Goal: Task Accomplishment & Management: Complete application form

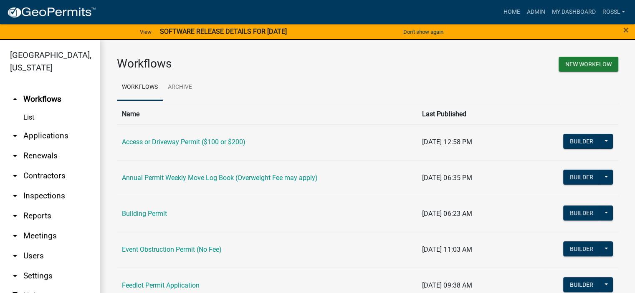
click at [159, 212] on link "Building Permit" at bounding box center [144, 214] width 45 height 8
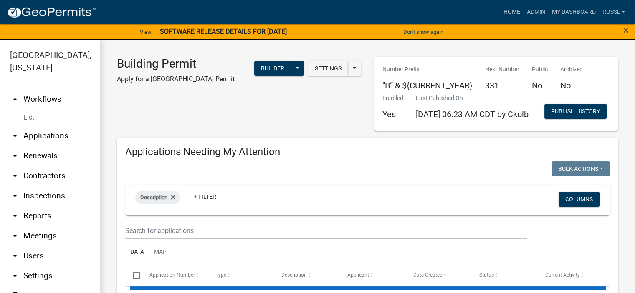
select select "2: 50"
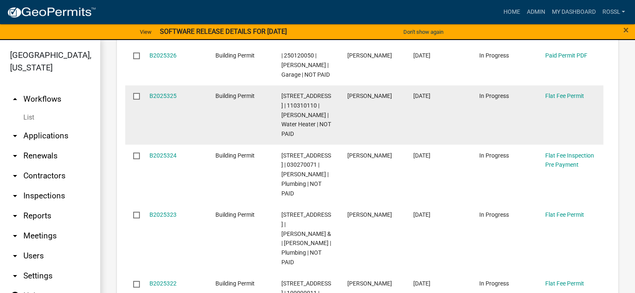
scroll to position [584, 0]
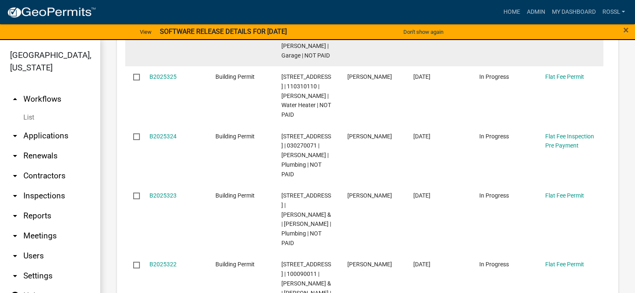
click at [157, 40] on link "B2025326" at bounding box center [162, 36] width 27 height 7
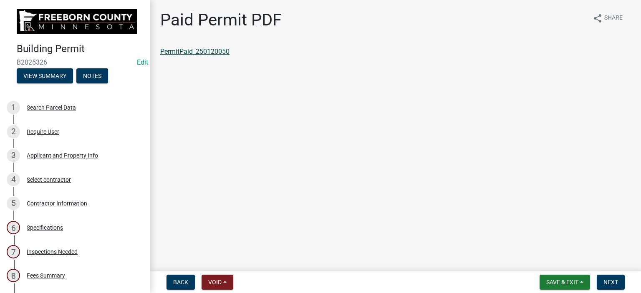
click at [217, 53] on link "PermitPaid_250120050" at bounding box center [194, 52] width 69 height 8
click at [582, 281] on button "Save & Exit" at bounding box center [565, 282] width 51 height 15
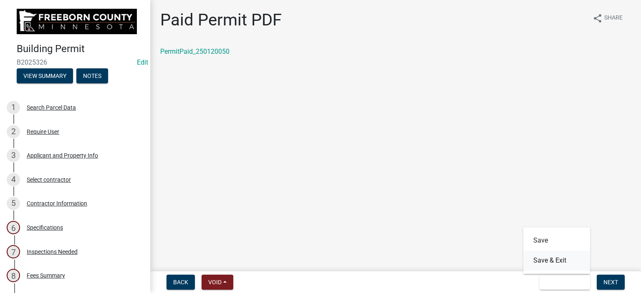
click at [567, 262] on button "Save & Exit" at bounding box center [556, 261] width 67 height 20
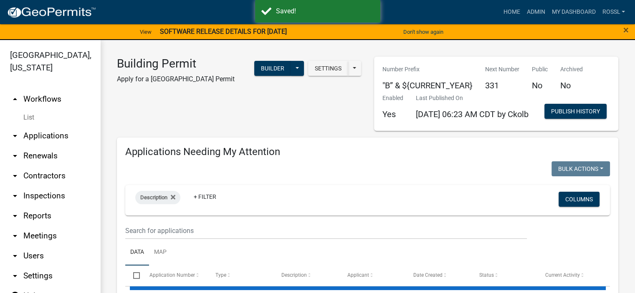
select select "2: 50"
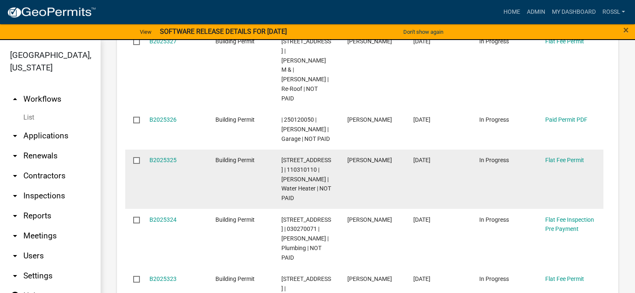
scroll to position [543, 0]
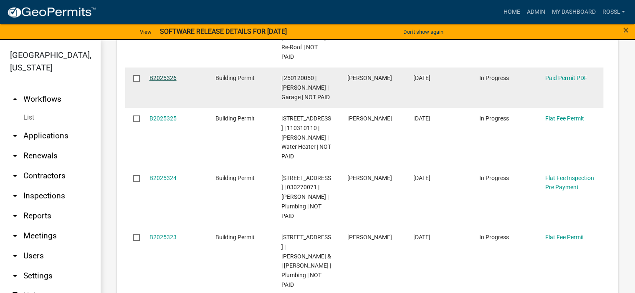
click at [170, 81] on link "B2025326" at bounding box center [162, 78] width 27 height 7
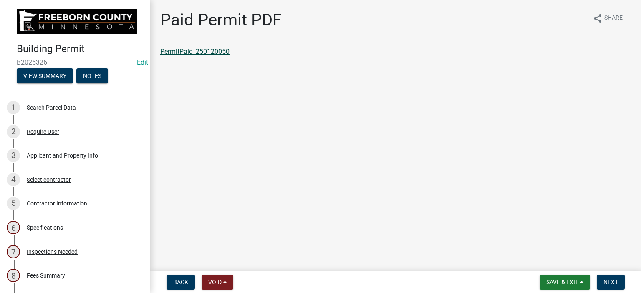
click at [176, 51] on link "PermitPaid_250120050" at bounding box center [194, 52] width 69 height 8
click at [565, 285] on span "Save & Exit" at bounding box center [562, 282] width 32 height 7
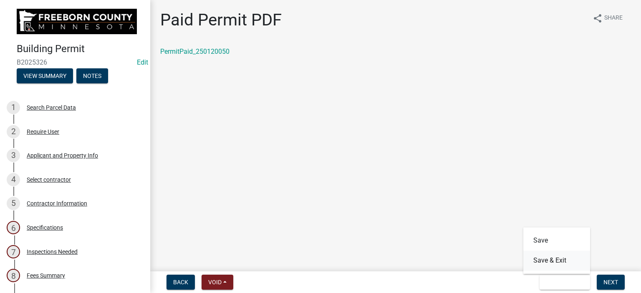
click at [551, 263] on button "Save & Exit" at bounding box center [556, 261] width 67 height 20
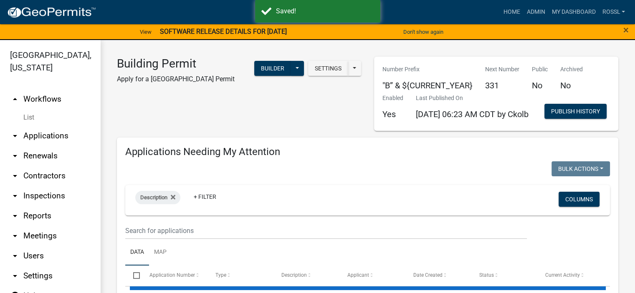
select select "2: 50"
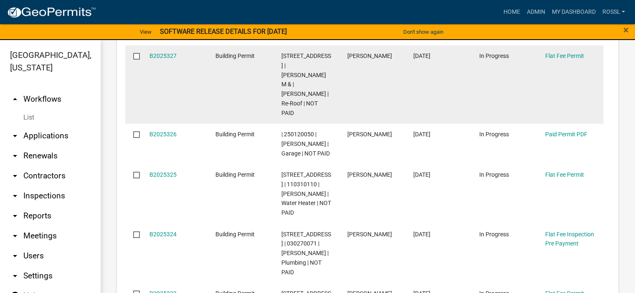
scroll to position [501, 0]
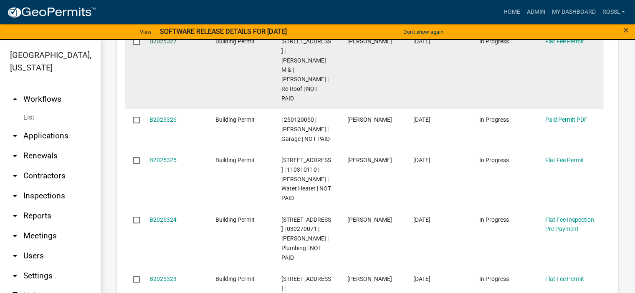
click at [162, 45] on link "B2025327" at bounding box center [162, 41] width 27 height 7
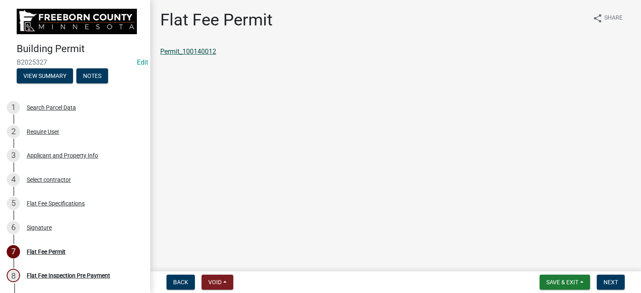
click at [194, 50] on link "Permit_100140012" at bounding box center [188, 52] width 56 height 8
click at [553, 285] on span "Save & Exit" at bounding box center [562, 282] width 32 height 7
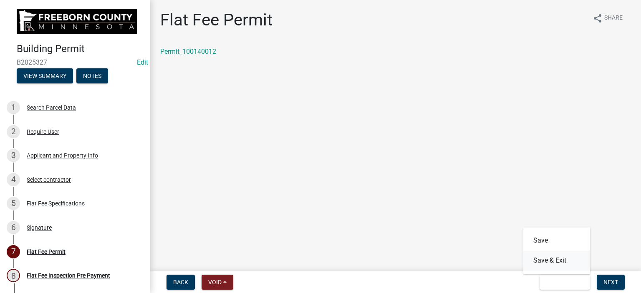
click at [541, 260] on button "Save & Exit" at bounding box center [556, 261] width 67 height 20
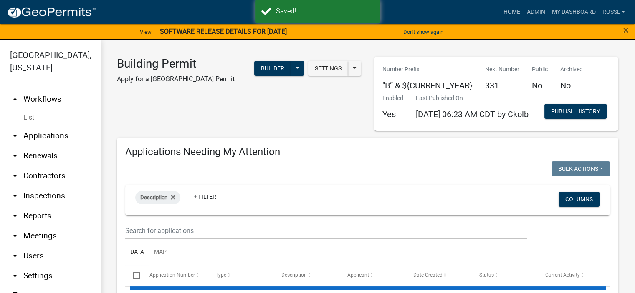
select select "2: 50"
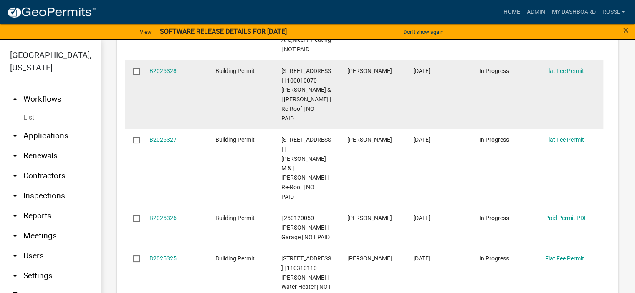
scroll to position [417, 0]
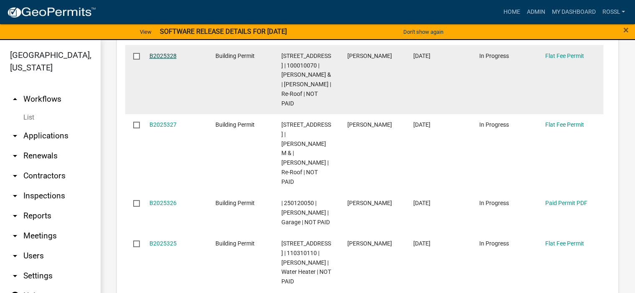
click at [161, 59] on link "B2025328" at bounding box center [162, 56] width 27 height 7
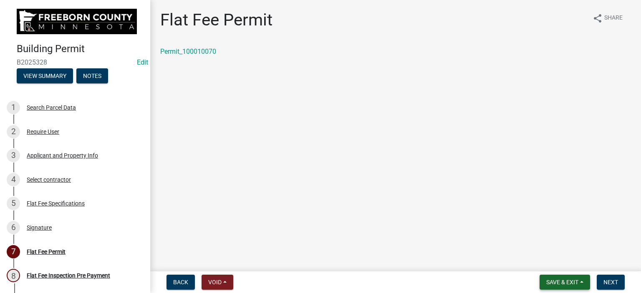
click at [554, 283] on span "Save & Exit" at bounding box center [562, 282] width 32 height 7
click at [547, 262] on button "Save & Exit" at bounding box center [556, 261] width 67 height 20
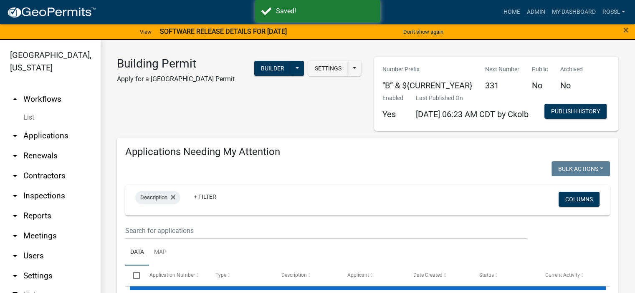
select select "2: 50"
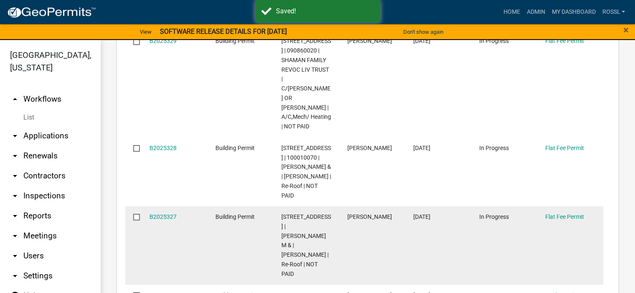
scroll to position [409, 0]
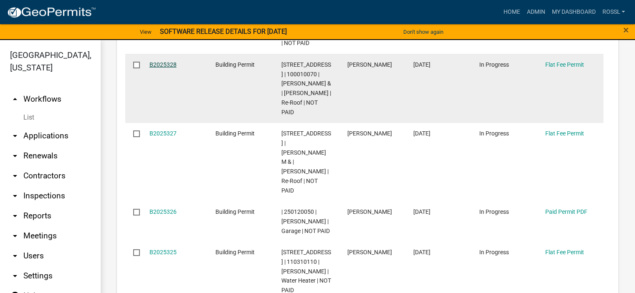
click at [154, 68] on link "B2025328" at bounding box center [162, 64] width 27 height 7
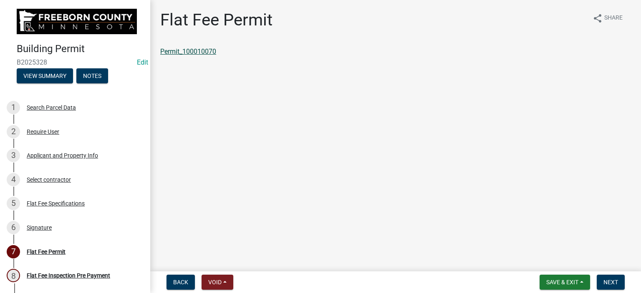
click at [190, 53] on link "Permit_100010070" at bounding box center [188, 52] width 56 height 8
click at [551, 278] on button "Save & Exit" at bounding box center [565, 282] width 51 height 15
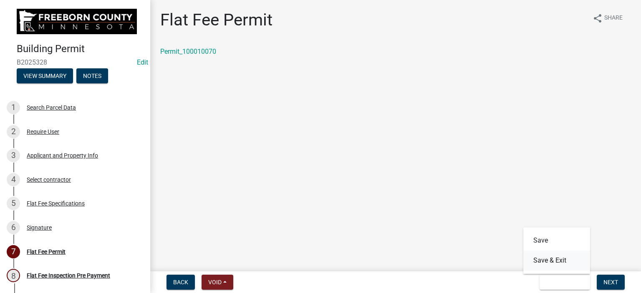
click at [550, 259] on button "Save & Exit" at bounding box center [556, 261] width 67 height 20
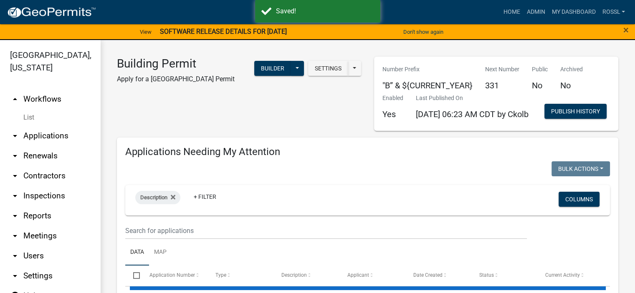
select select "2: 50"
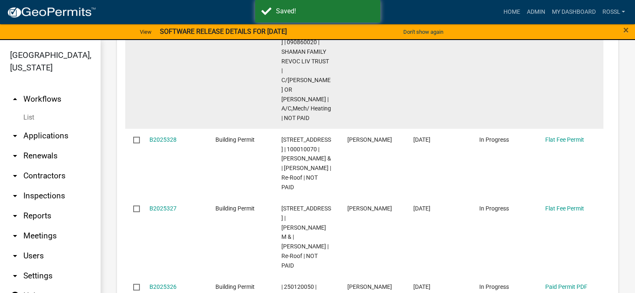
scroll to position [334, 0]
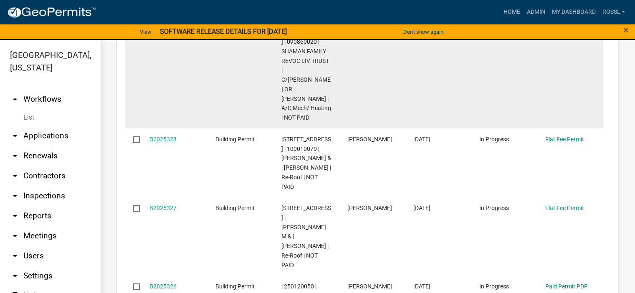
click at [170, 35] on link "B2025329" at bounding box center [162, 32] width 27 height 7
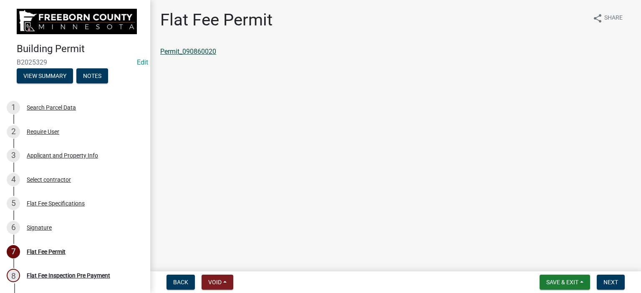
click at [172, 52] on link "Permit_090860020" at bounding box center [188, 52] width 56 height 8
click at [579, 278] on button "Save & Exit" at bounding box center [565, 282] width 51 height 15
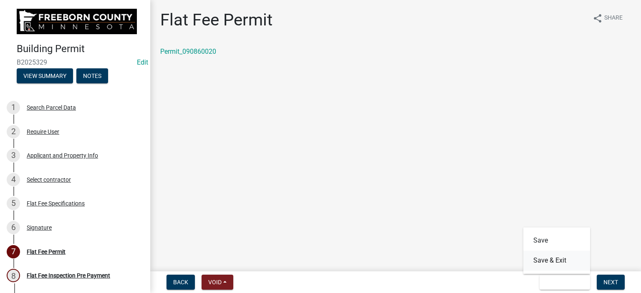
click at [567, 264] on button "Save & Exit" at bounding box center [556, 261] width 67 height 20
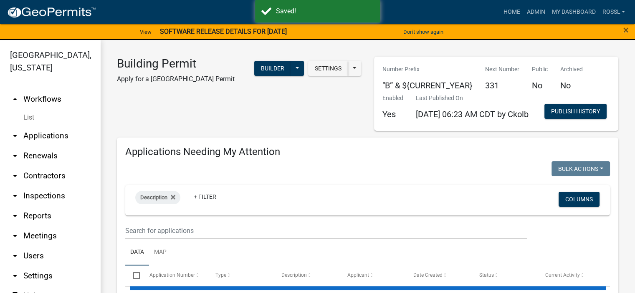
select select "2: 50"
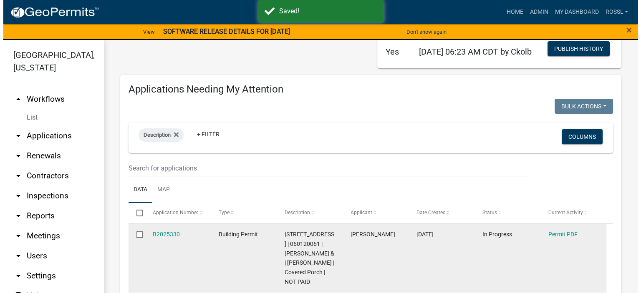
scroll to position [125, 0]
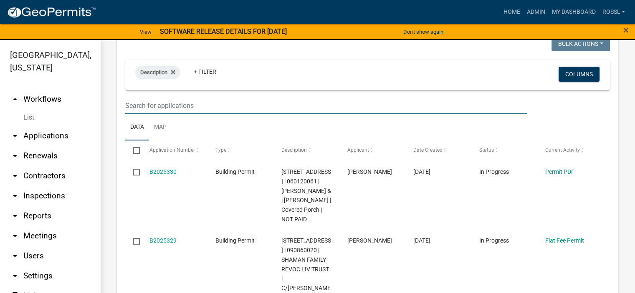
click at [154, 114] on input "text" at bounding box center [326, 105] width 402 height 17
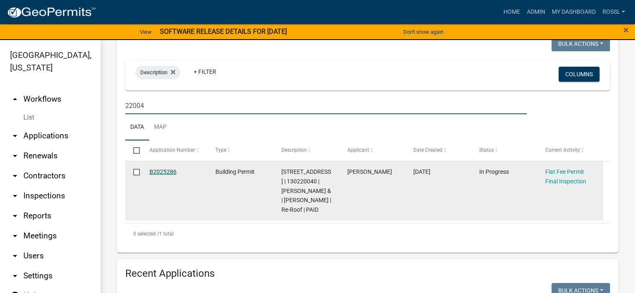
type input "22004"
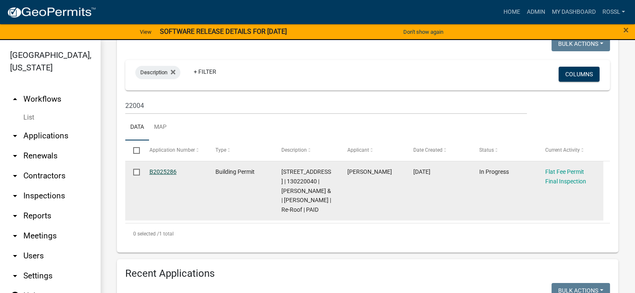
click at [167, 175] on link "B2025286" at bounding box center [162, 172] width 27 height 7
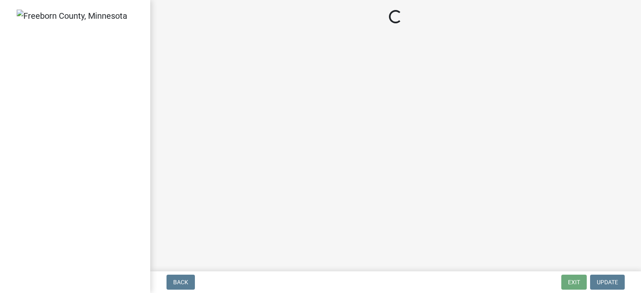
select select "3613e5d6-c0da-40a7-83d4-d5638b2e6124"
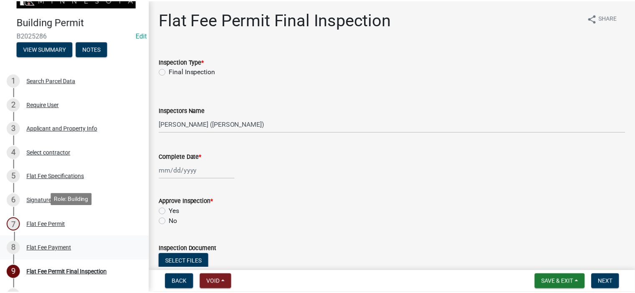
scroll to position [42, 0]
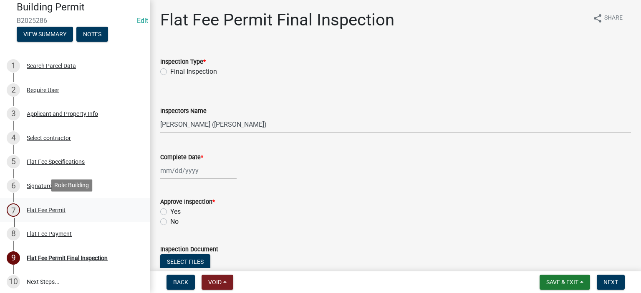
click at [33, 208] on div "Flat Fee Permit" at bounding box center [46, 210] width 39 height 6
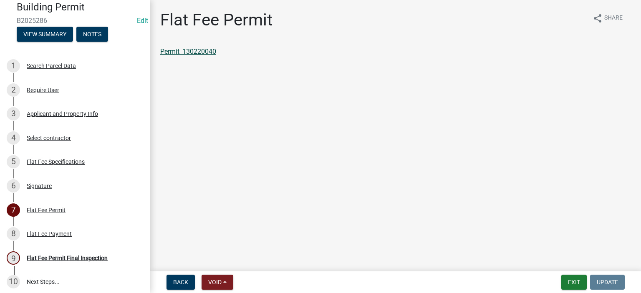
click at [198, 52] on link "Permit_130220040" at bounding box center [188, 52] width 56 height 8
click at [570, 281] on button "Exit" at bounding box center [573, 282] width 25 height 15
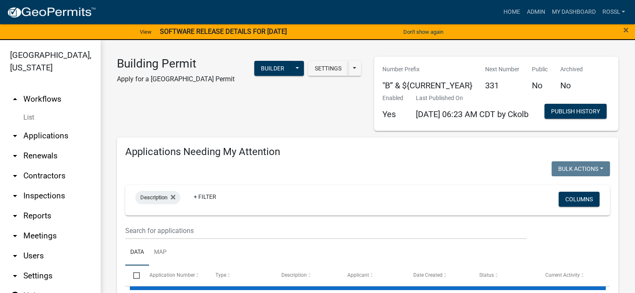
select select "2: 50"
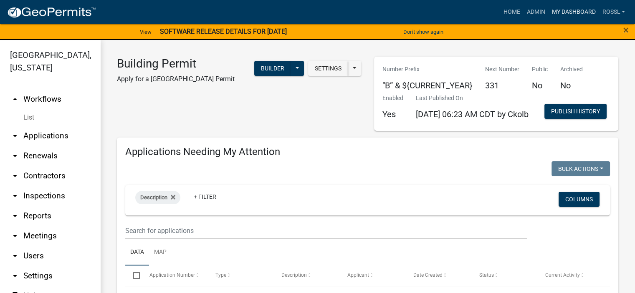
click at [556, 11] on link "My Dashboard" at bounding box center [573, 12] width 51 height 16
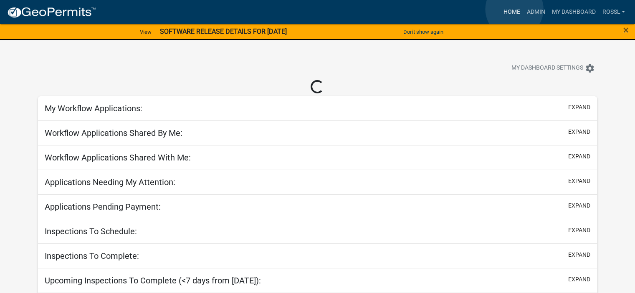
click at [514, 9] on link "Home" at bounding box center [511, 12] width 23 height 16
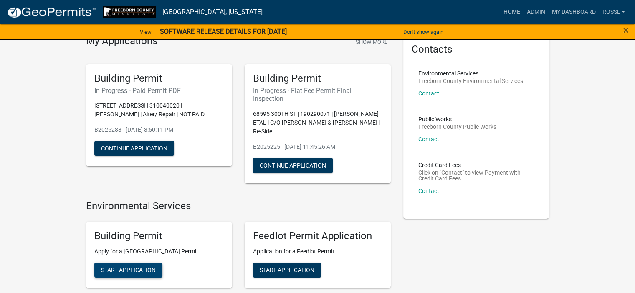
scroll to position [83, 0]
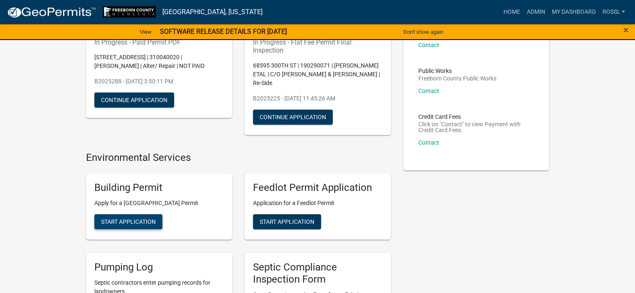
click at [114, 220] on span "Start Application" at bounding box center [128, 222] width 55 height 7
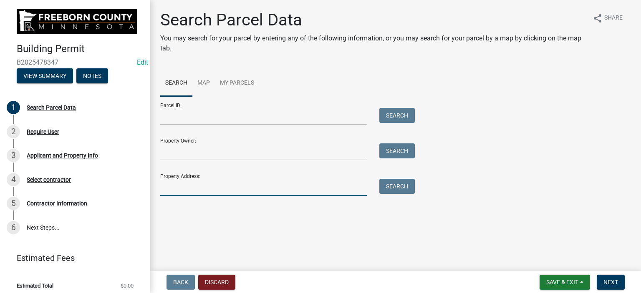
click at [179, 193] on input "Property Address:" at bounding box center [263, 187] width 207 height 17
type input "22004"
click at [407, 185] on button "Search" at bounding box center [396, 186] width 35 height 15
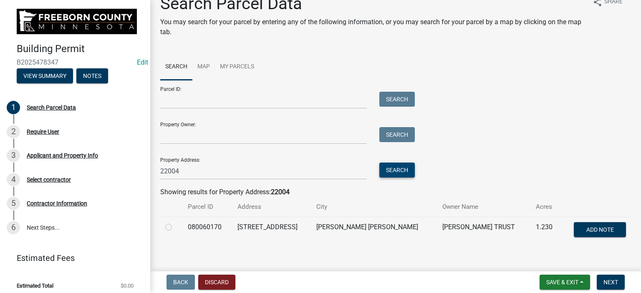
scroll to position [25, 0]
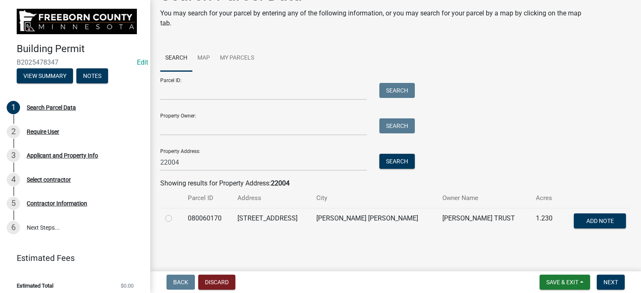
click at [175, 214] on label at bounding box center [175, 214] width 0 height 0
click at [175, 217] on input "radio" at bounding box center [177, 216] width 5 height 5
radio input "true"
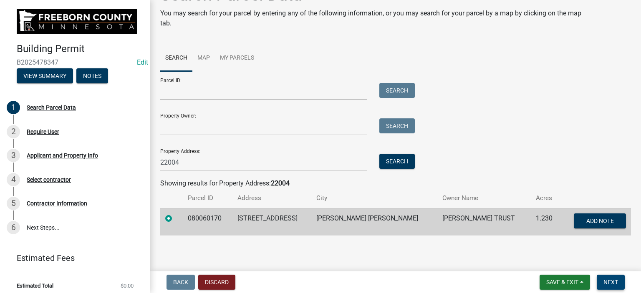
click at [615, 284] on span "Next" at bounding box center [611, 282] width 15 height 7
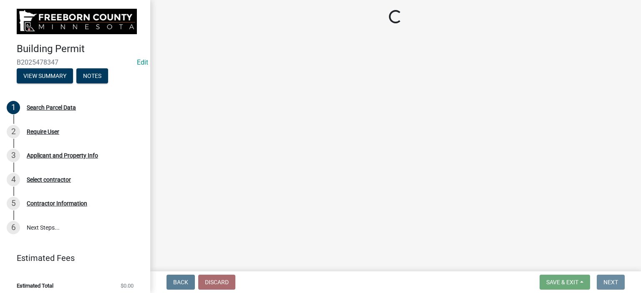
scroll to position [0, 0]
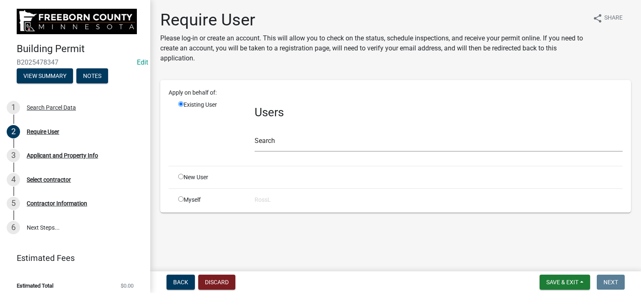
click at [181, 175] on input "radio" at bounding box center [180, 176] width 5 height 5
radio input "true"
radio input "false"
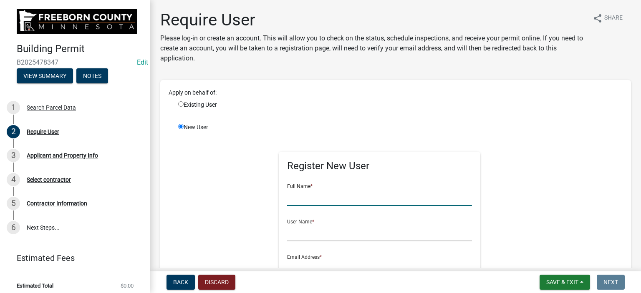
click at [304, 200] on input "text" at bounding box center [379, 197] width 185 height 17
type input "[PERSON_NAME]"
click at [299, 230] on input "text" at bounding box center [379, 233] width 185 height 17
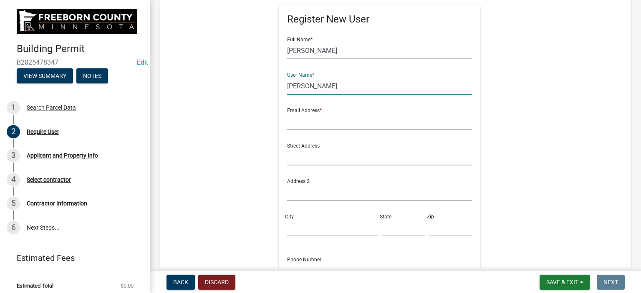
scroll to position [167, 0]
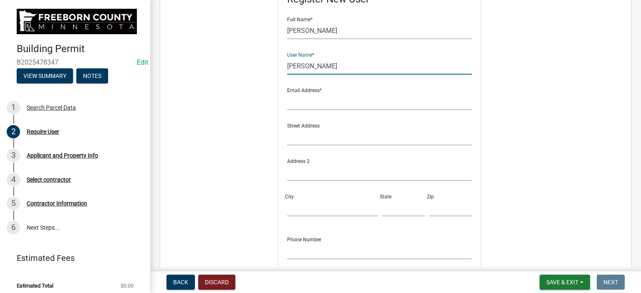
type input "[PERSON_NAME]"
drag, startPoint x: 327, startPoint y: 104, endPoint x: 328, endPoint y: 110, distance: 5.9
click at [327, 105] on input "text" at bounding box center [379, 101] width 185 height 17
type input "[PERSON_NAME][EMAIL_ADDRESS][PERSON_NAME][DOMAIN_NAME][PERSON_NAME]"
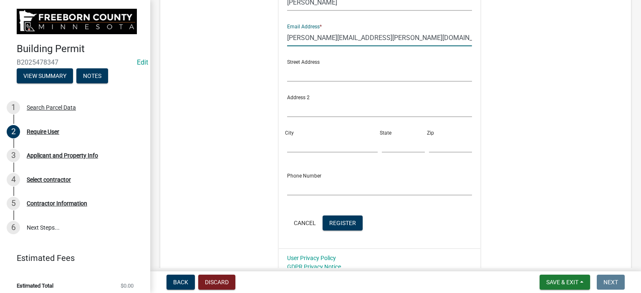
scroll to position [302, 0]
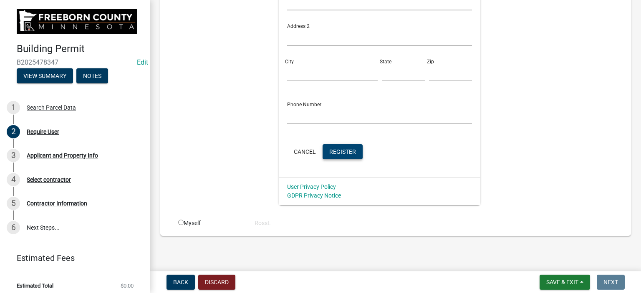
click at [334, 156] on button "Register" at bounding box center [343, 151] width 40 height 15
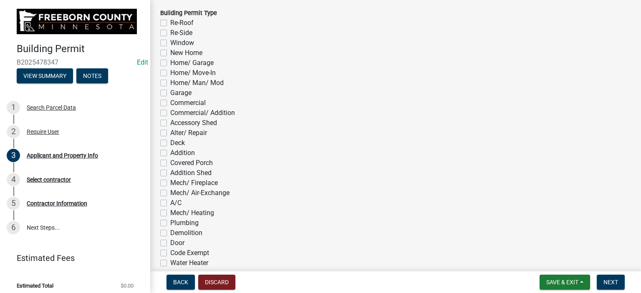
scroll to position [459, 0]
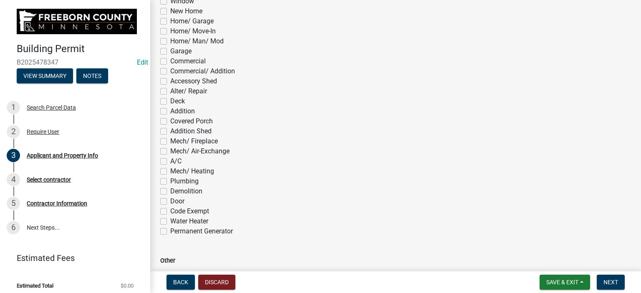
click at [170, 163] on label "A/C" at bounding box center [175, 162] width 11 height 10
click at [170, 162] on input "A/C" at bounding box center [172, 159] width 5 height 5
checkbox input "true"
checkbox input "false"
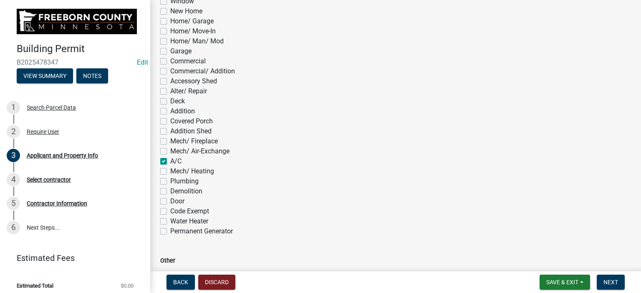
checkbox input "false"
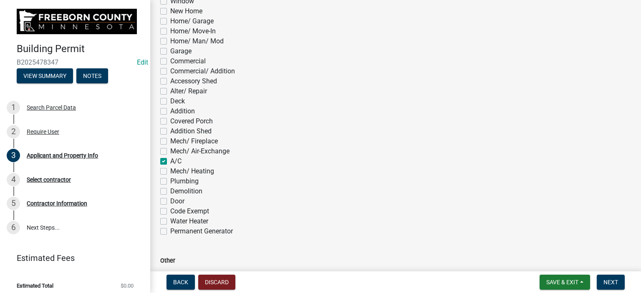
checkbox input "false"
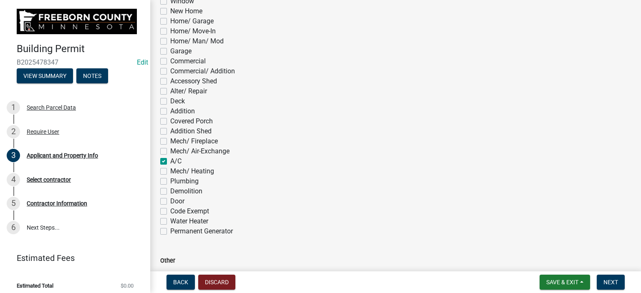
checkbox input "false"
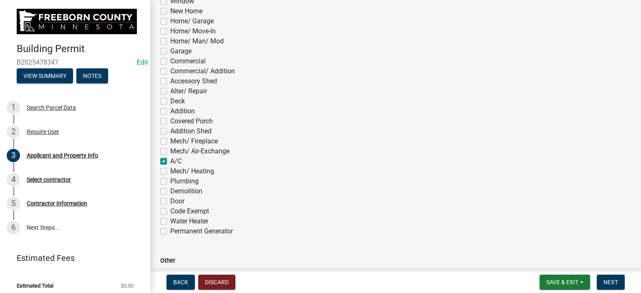
checkbox input "false"
checkbox input "true"
checkbox input "false"
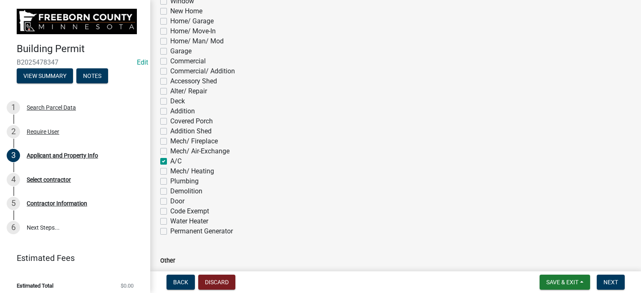
checkbox input "false"
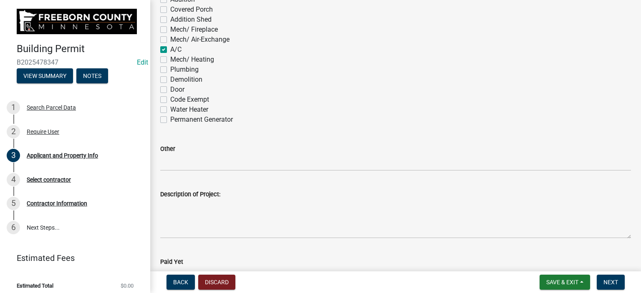
scroll to position [584, 0]
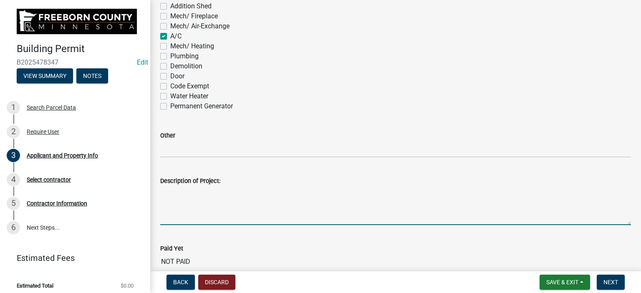
click at [184, 215] on textarea "Description of Project:" at bounding box center [395, 205] width 471 height 39
click at [185, 191] on textarea "Minispleit install" at bounding box center [395, 205] width 471 height 39
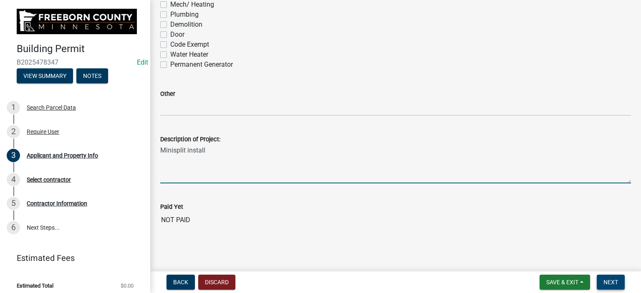
type textarea "Minisplit install"
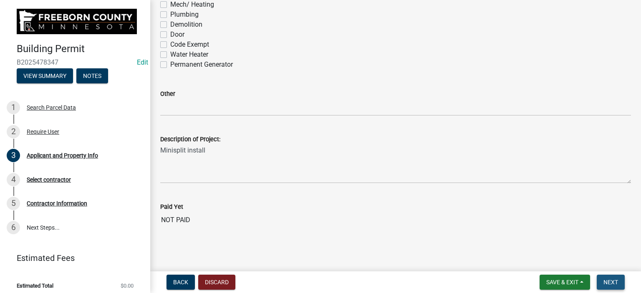
click at [609, 282] on span "Next" at bounding box center [611, 282] width 15 height 7
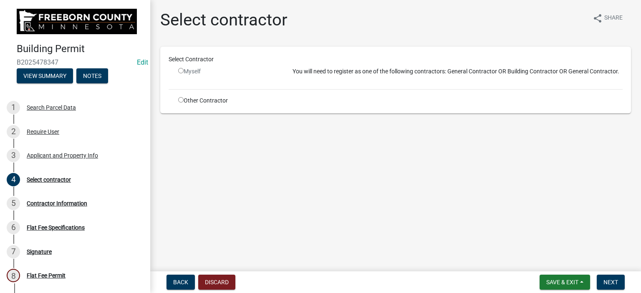
click at [179, 100] on input "radio" at bounding box center [180, 99] width 5 height 5
radio input "true"
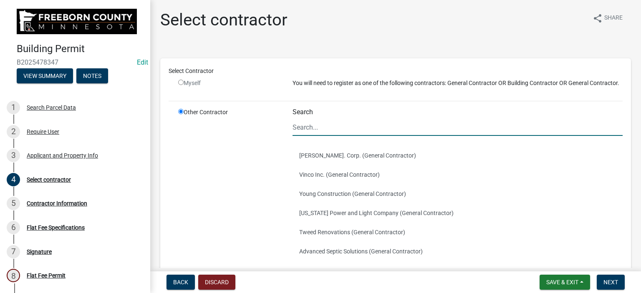
click at [338, 133] on input "Search" at bounding box center [458, 127] width 330 height 17
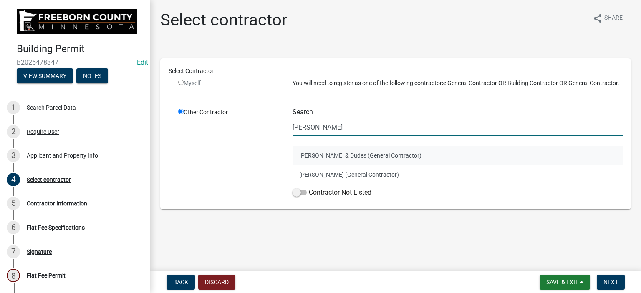
type input "[PERSON_NAME]"
click at [310, 155] on button "[PERSON_NAME] & Dudes (General Contractor)" at bounding box center [458, 155] width 330 height 19
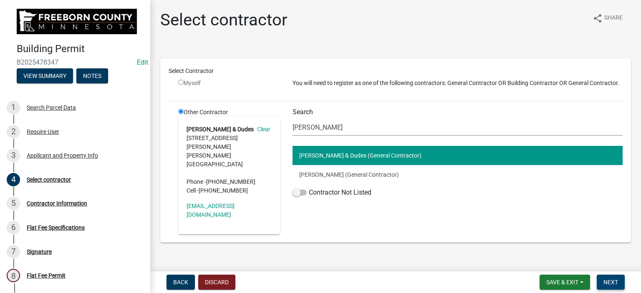
click at [608, 281] on span "Next" at bounding box center [611, 282] width 15 height 7
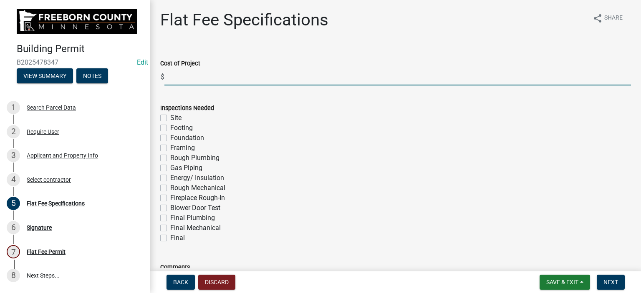
click at [170, 79] on input "text" at bounding box center [397, 76] width 467 height 17
type input "4"
type input "3000"
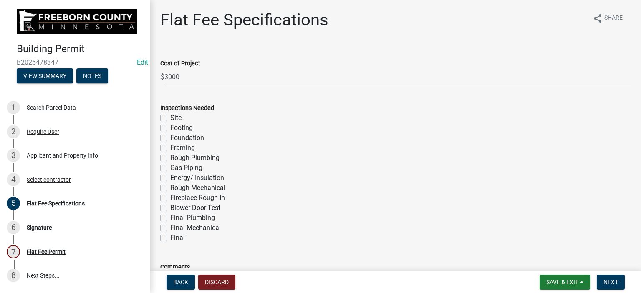
click at [170, 239] on label "Final" at bounding box center [177, 238] width 15 height 10
click at [170, 239] on input "Final" at bounding box center [172, 235] width 5 height 5
checkbox input "true"
checkbox input "false"
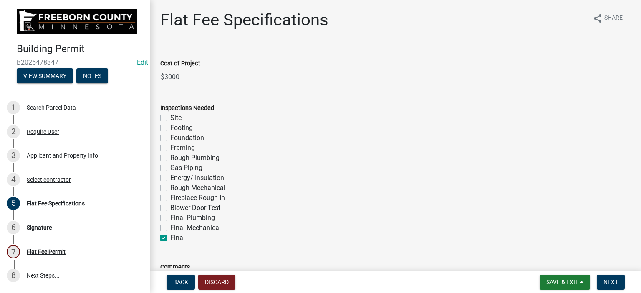
checkbox input "false"
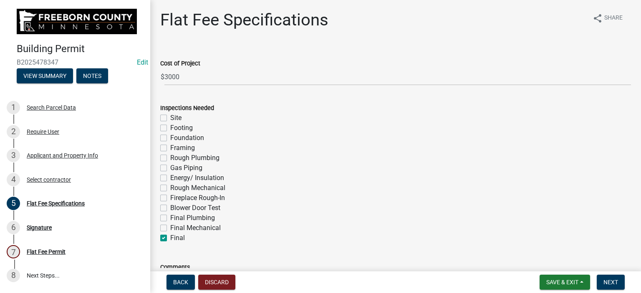
checkbox input "false"
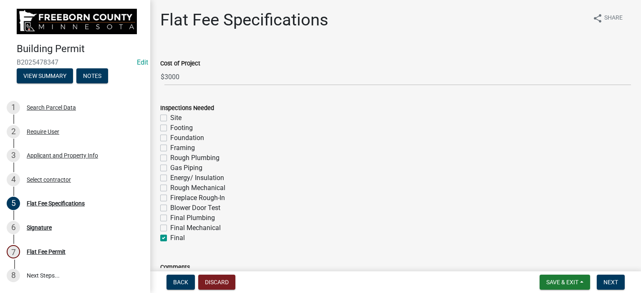
checkbox input "true"
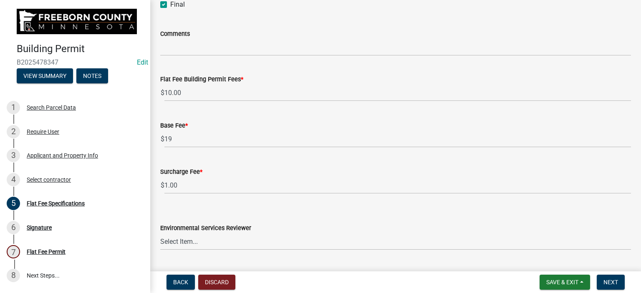
scroll to position [255, 0]
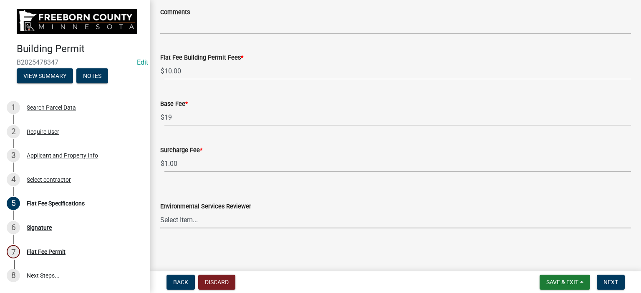
click at [203, 219] on select "Select Item... [PERSON_NAME] [PERSON_NAME] [PERSON_NAME] [PERSON_NAME] [PERSON_…" at bounding box center [395, 220] width 471 height 17
click at [160, 212] on select "Select Item... [PERSON_NAME] [PERSON_NAME] [PERSON_NAME] [PERSON_NAME] [PERSON_…" at bounding box center [395, 220] width 471 height 17
select select "cf5e982a-8fde-449d-bcd8-be8cdfb99374"
click at [283, 203] on div "Environmental Services Reviewer" at bounding box center [395, 207] width 471 height 10
click at [604, 281] on span "Next" at bounding box center [611, 282] width 15 height 7
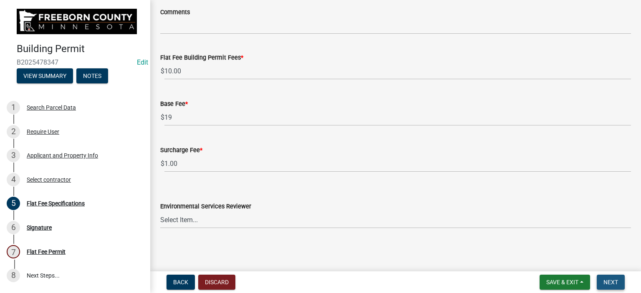
scroll to position [0, 0]
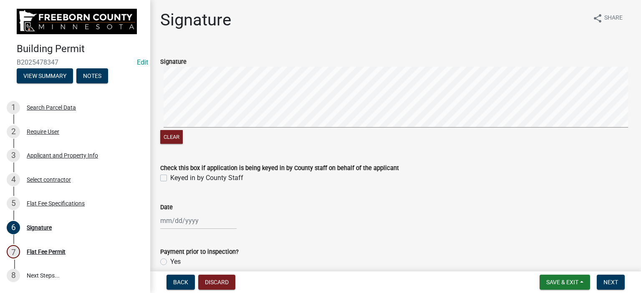
click at [170, 178] on label "Keyed in by County Staff" at bounding box center [206, 178] width 73 height 10
click at [170, 178] on input "Keyed in by County Staff" at bounding box center [172, 175] width 5 height 5
checkbox input "true"
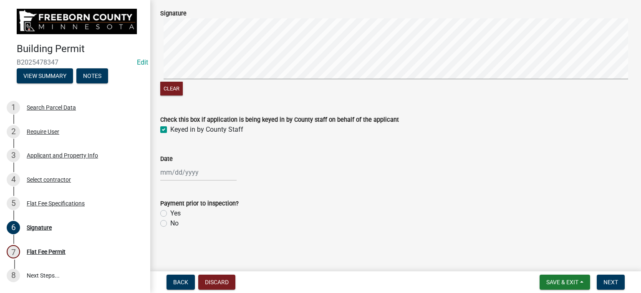
scroll to position [48, 0]
click at [177, 175] on div at bounding box center [198, 172] width 76 height 17
select select "9"
select select "2025"
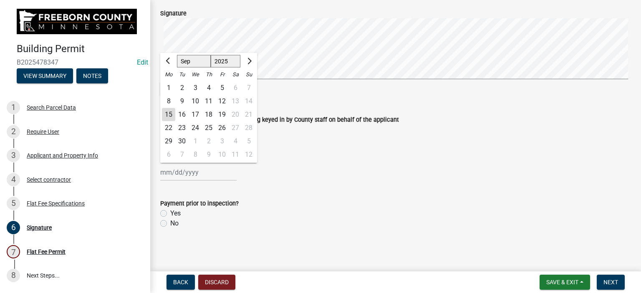
click at [170, 114] on div "15" at bounding box center [168, 114] width 13 height 13
type input "[DATE]"
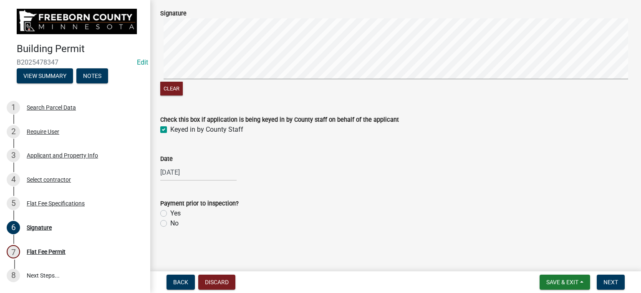
click at [170, 214] on label "Yes" at bounding box center [175, 214] width 10 height 10
click at [170, 214] on input "Yes" at bounding box center [172, 211] width 5 height 5
radio input "true"
click at [609, 282] on span "Next" at bounding box center [611, 282] width 15 height 7
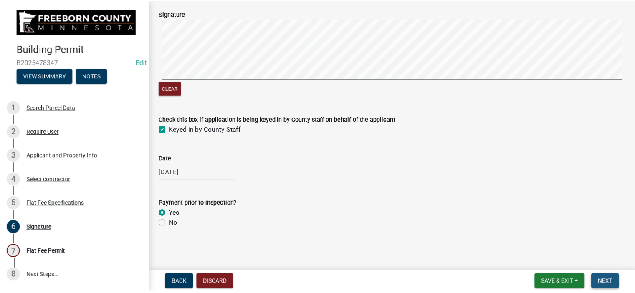
scroll to position [0, 0]
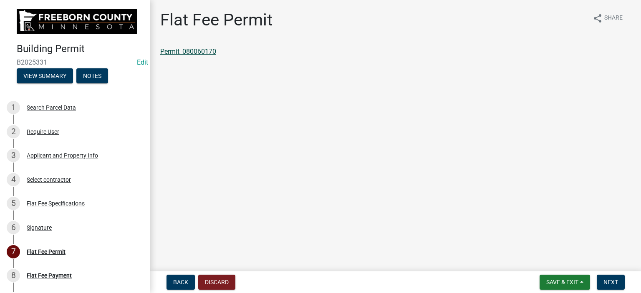
click at [190, 54] on link "Permit_080060170" at bounding box center [188, 52] width 56 height 8
click at [578, 282] on span "Save & Exit" at bounding box center [562, 282] width 32 height 7
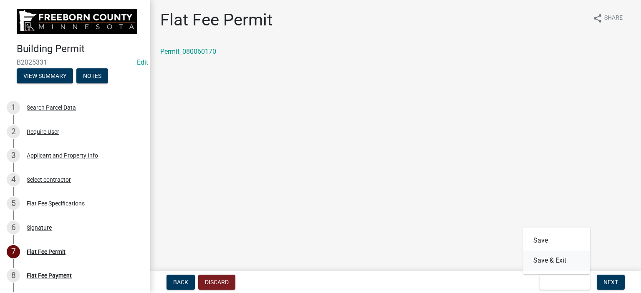
click at [559, 260] on button "Save & Exit" at bounding box center [556, 261] width 67 height 20
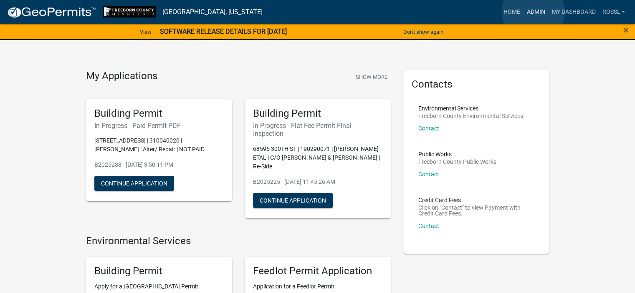
click at [533, 12] on link "Admin" at bounding box center [535, 12] width 25 height 16
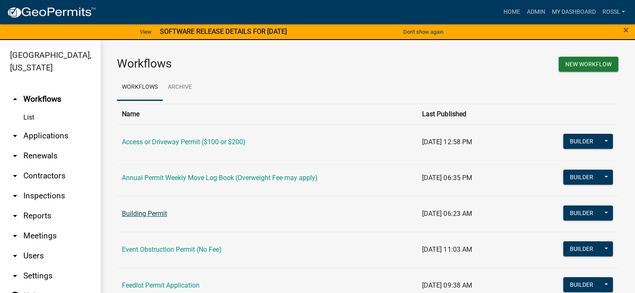
click at [128, 214] on link "Building Permit" at bounding box center [144, 214] width 45 height 8
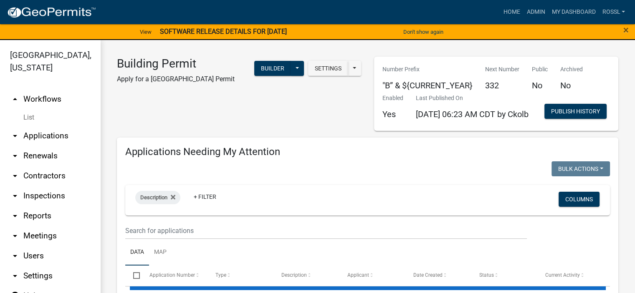
select select "2: 50"
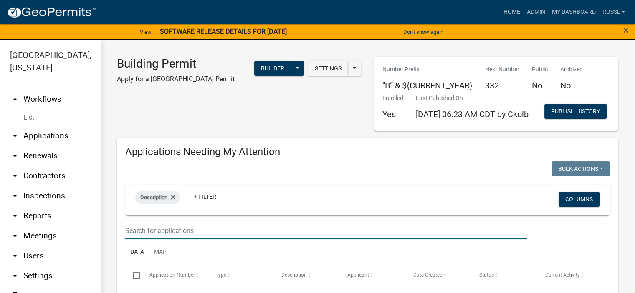
click at [167, 240] on input "text" at bounding box center [326, 231] width 402 height 17
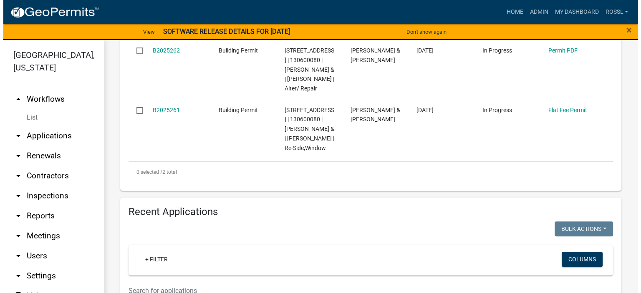
scroll to position [250, 0]
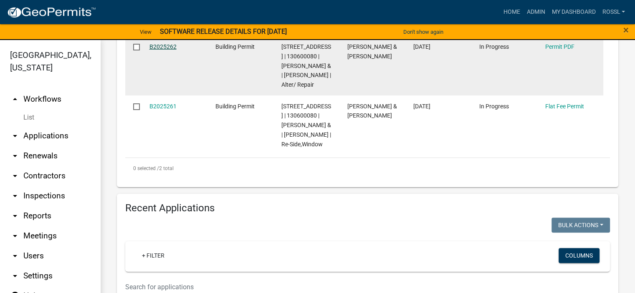
type input "130600080"
click at [155, 50] on link "B2025262" at bounding box center [162, 46] width 27 height 7
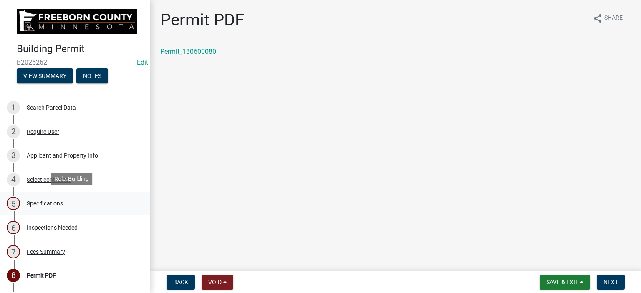
click at [63, 201] on div "5 Specifications" at bounding box center [72, 203] width 130 height 13
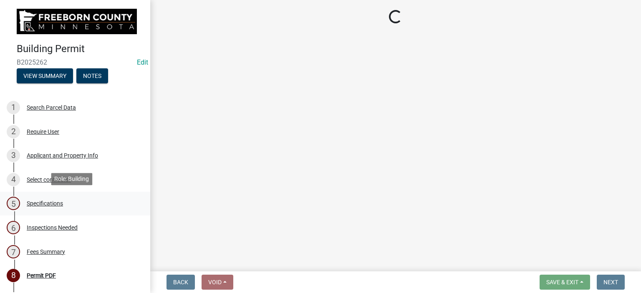
select select "cf5e982a-8fde-449d-bcd8-be8cdfb99374"
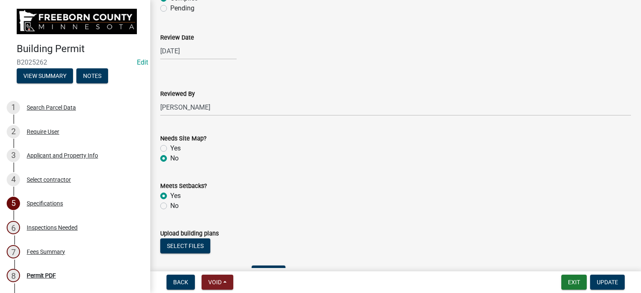
scroll to position [877, 0]
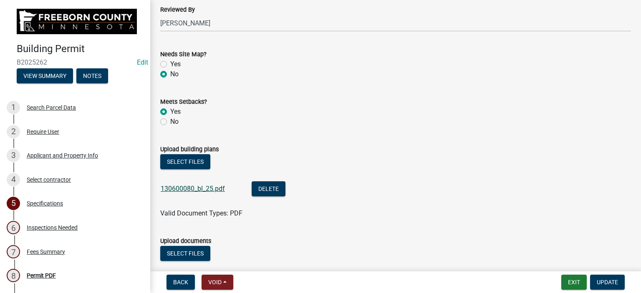
click at [205, 187] on link "130600080_bl_25.pdf" at bounding box center [193, 189] width 64 height 8
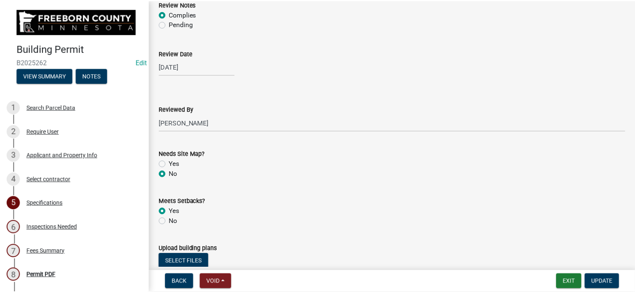
scroll to position [584, 0]
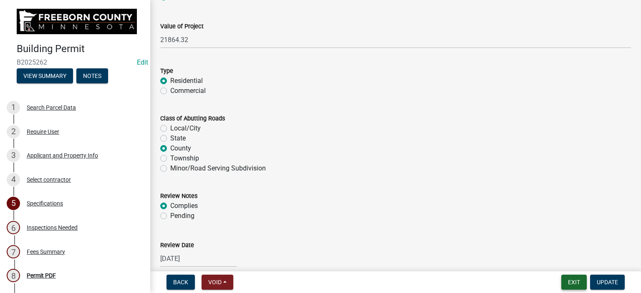
click at [571, 282] on button "Exit" at bounding box center [573, 282] width 25 height 15
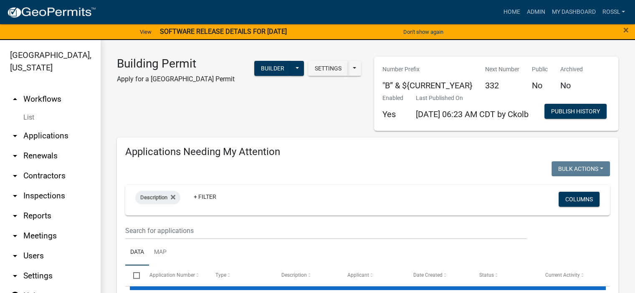
select select "2: 50"
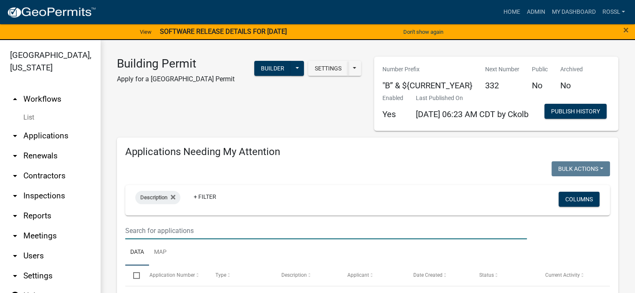
click at [172, 240] on input "text" at bounding box center [326, 231] width 402 height 17
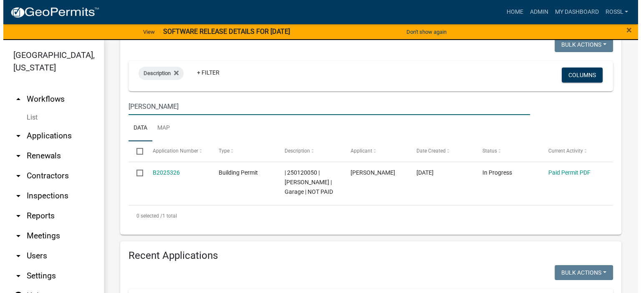
scroll to position [125, 0]
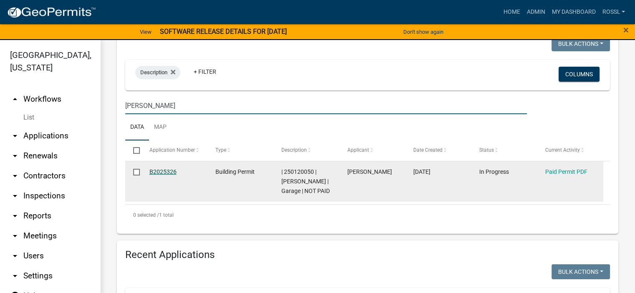
type input "[PERSON_NAME]"
click at [167, 175] on link "B2025326" at bounding box center [162, 172] width 27 height 7
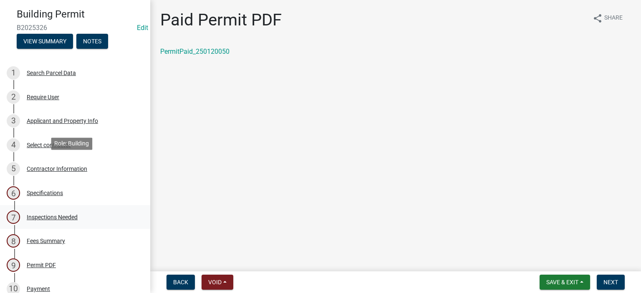
scroll to position [83, 0]
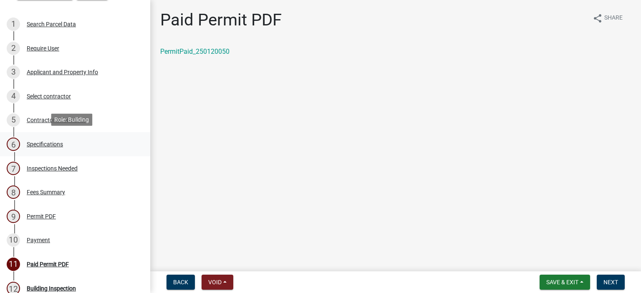
click at [55, 142] on div "Specifications" at bounding box center [45, 145] width 36 height 6
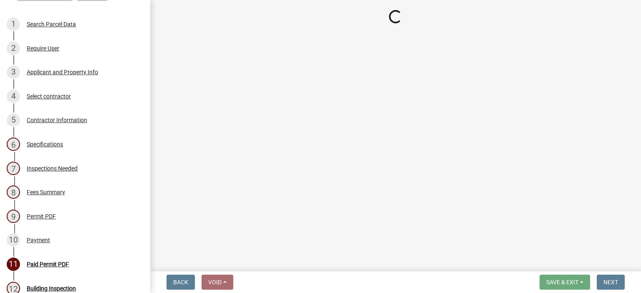
select select "cf5e982a-8fde-449d-bcd8-be8cdfb99374"
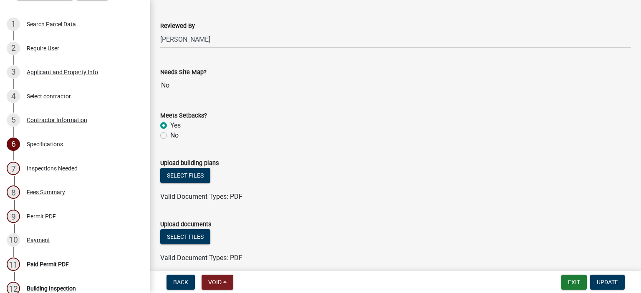
scroll to position [877, 0]
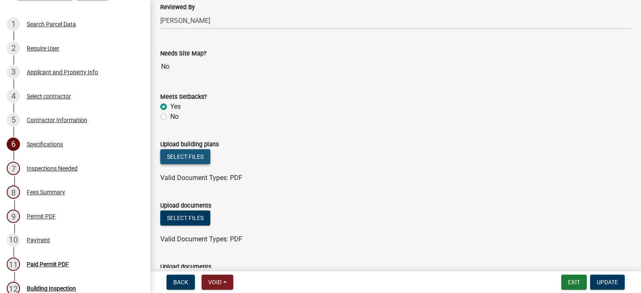
click at [188, 158] on button "Select files" at bounding box center [185, 156] width 50 height 15
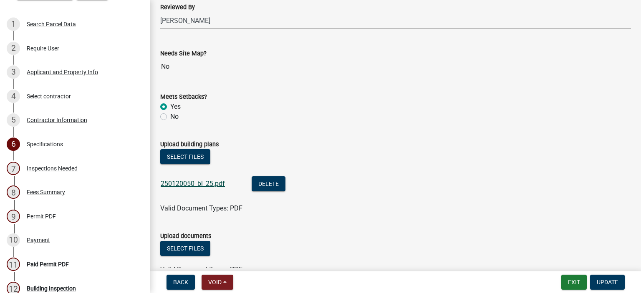
click at [215, 182] on link "250120050_bl_25.pdf" at bounding box center [193, 184] width 64 height 8
click at [396, 223] on form "Upload documents Select files Valid Document Types: PDF" at bounding box center [395, 248] width 471 height 54
click at [594, 281] on button "Update" at bounding box center [607, 282] width 35 height 15
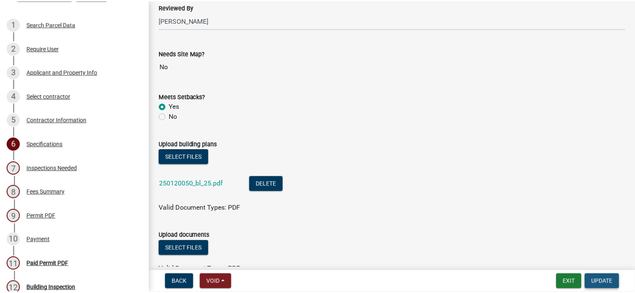
scroll to position [0, 0]
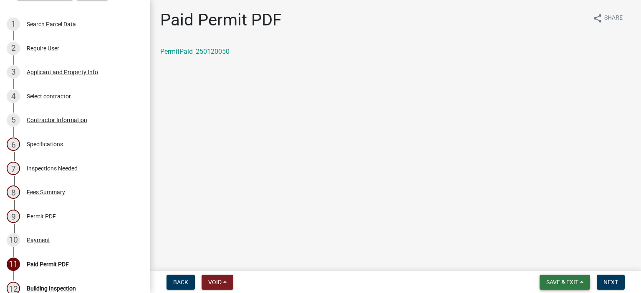
click at [555, 279] on span "Save & Exit" at bounding box center [562, 282] width 32 height 7
click at [552, 262] on button "Save & Exit" at bounding box center [556, 261] width 67 height 20
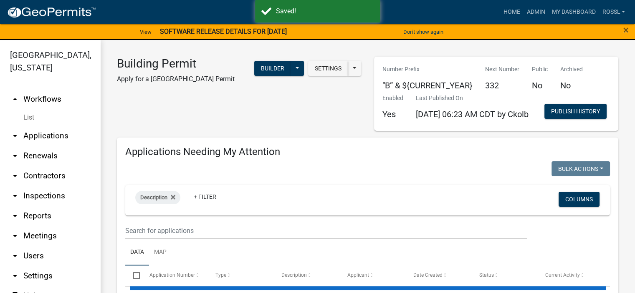
select select "2: 50"
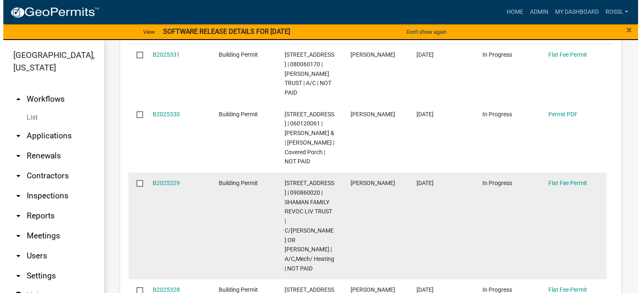
scroll to position [250, 0]
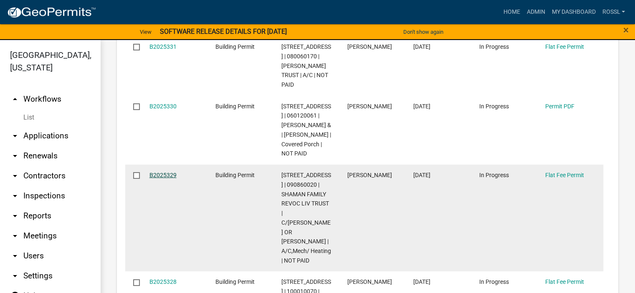
click at [163, 179] on link "B2025329" at bounding box center [162, 175] width 27 height 7
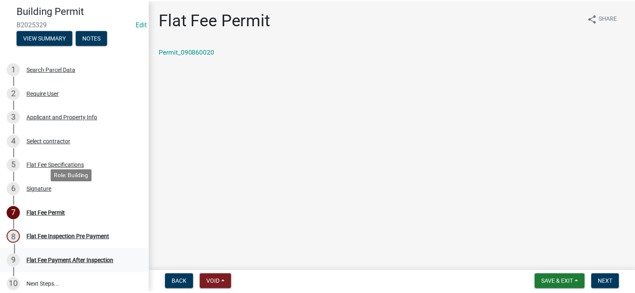
scroll to position [125, 0]
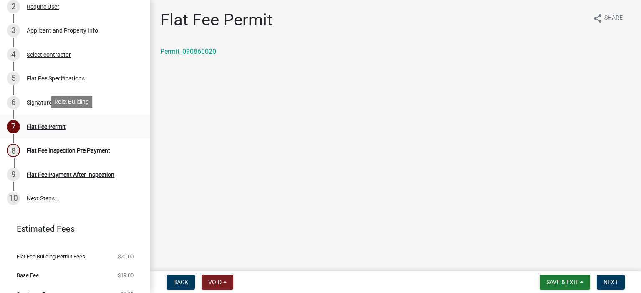
click at [58, 126] on div "Flat Fee Permit" at bounding box center [46, 127] width 39 height 6
click at [52, 125] on div "Flat Fee Permit" at bounding box center [46, 127] width 39 height 6
click at [197, 51] on link "Permit_090860020" at bounding box center [188, 52] width 56 height 8
click at [577, 282] on span "Save & Exit" at bounding box center [562, 282] width 32 height 7
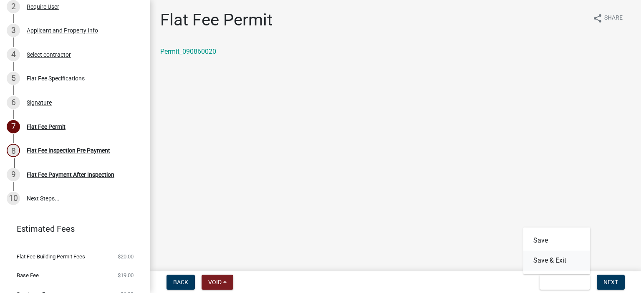
click at [554, 264] on button "Save & Exit" at bounding box center [556, 261] width 67 height 20
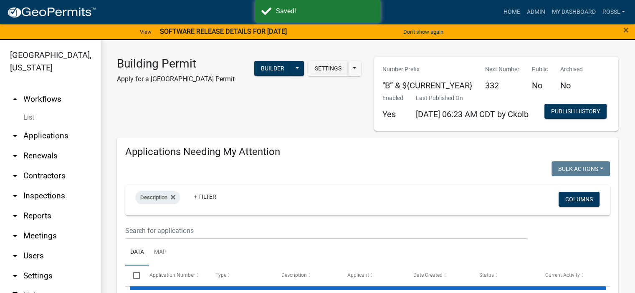
select select "2: 50"
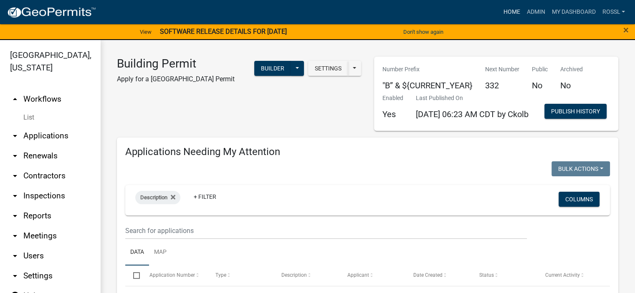
click at [509, 14] on link "Home" at bounding box center [511, 12] width 23 height 16
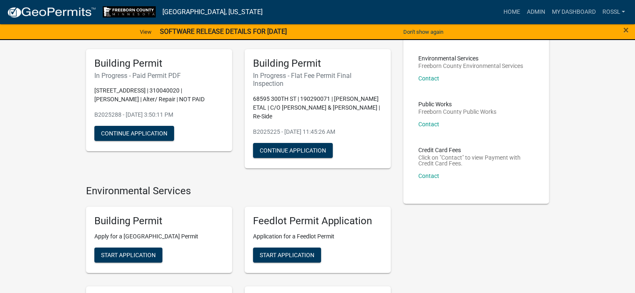
scroll to position [125, 0]
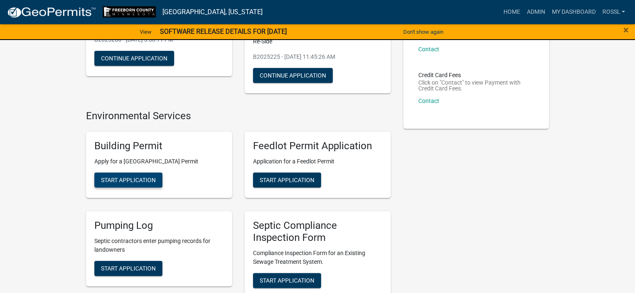
click at [129, 182] on span "Start Application" at bounding box center [128, 180] width 55 height 7
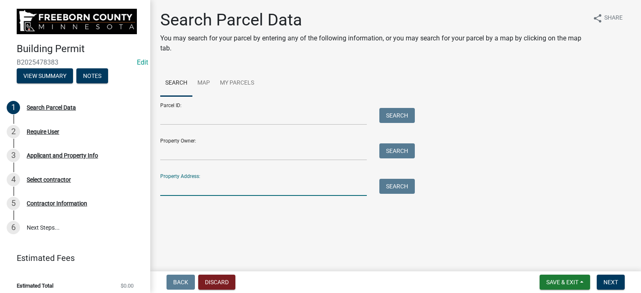
click at [173, 191] on input "Property Address:" at bounding box center [263, 187] width 207 height 17
type input "73960"
click at [402, 188] on button "Search" at bounding box center [396, 186] width 35 height 15
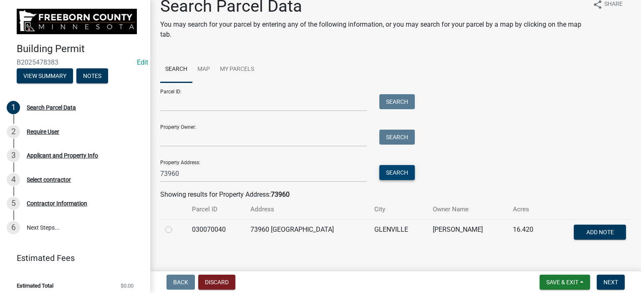
scroll to position [25, 0]
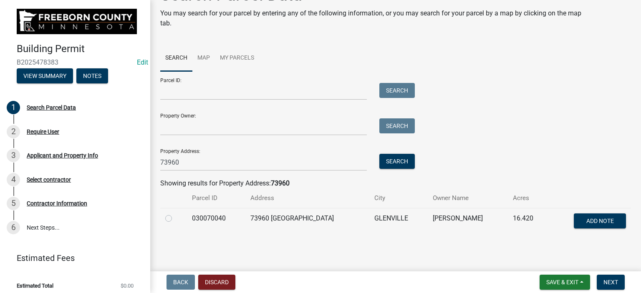
click at [175, 214] on label at bounding box center [175, 214] width 0 height 0
click at [175, 219] on input "radio" at bounding box center [177, 216] width 5 height 5
radio input "true"
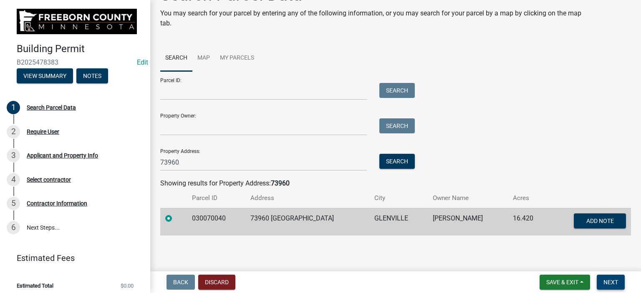
click at [611, 279] on span "Next" at bounding box center [611, 282] width 15 height 7
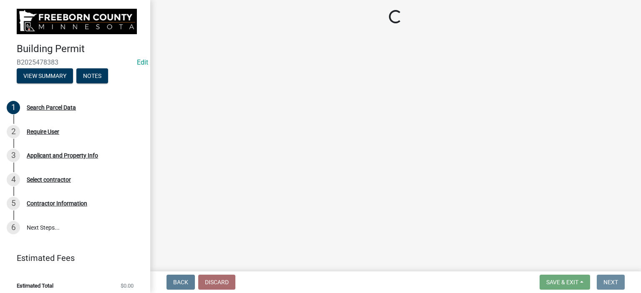
scroll to position [0, 0]
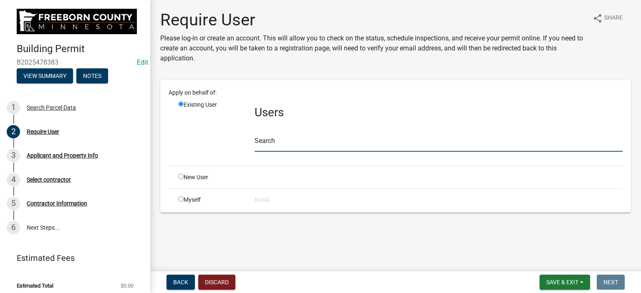
click at [295, 142] on input "text" at bounding box center [439, 143] width 368 height 17
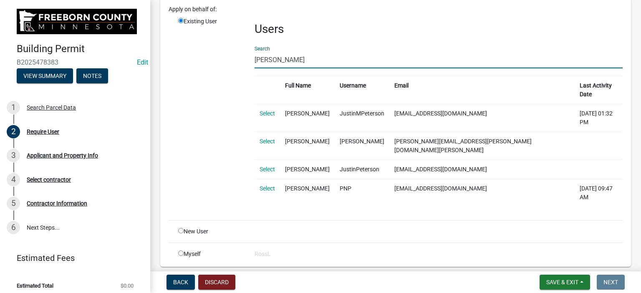
scroll to position [78, 0]
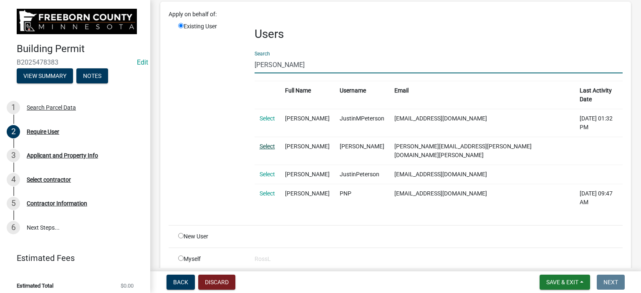
type input "[PERSON_NAME]"
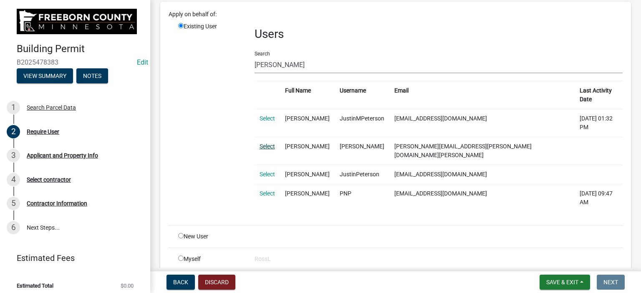
click at [272, 143] on link "Select" at bounding box center [267, 146] width 15 height 7
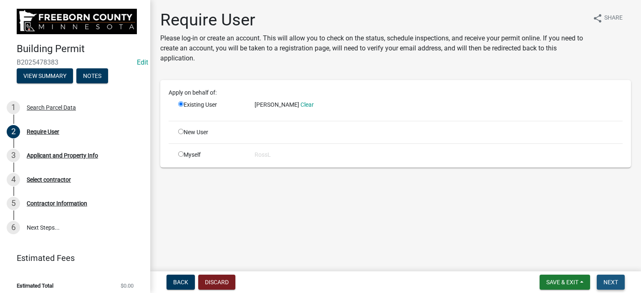
click at [609, 280] on span "Next" at bounding box center [611, 282] width 15 height 7
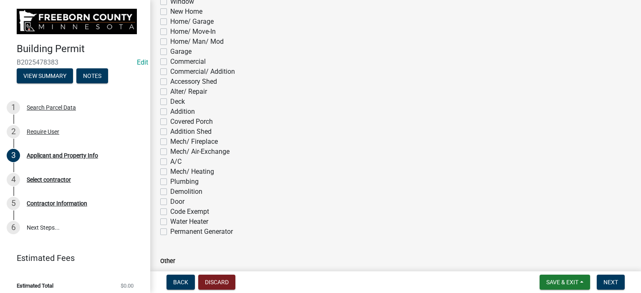
scroll to position [459, 0]
click at [170, 184] on label "Plumbing" at bounding box center [184, 182] width 28 height 10
click at [170, 182] on input "Plumbing" at bounding box center [172, 179] width 5 height 5
checkbox input "true"
checkbox input "false"
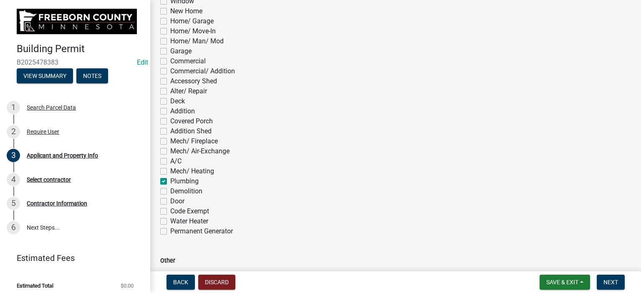
checkbox input "false"
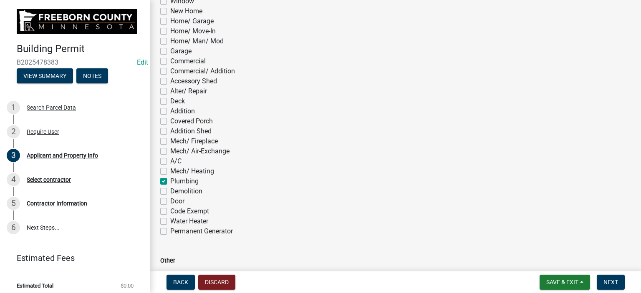
checkbox input "false"
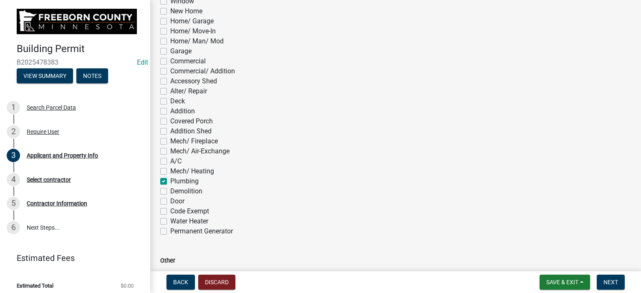
checkbox input "false"
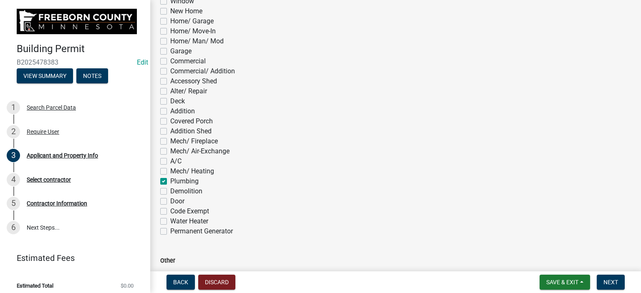
checkbox input "false"
checkbox input "true"
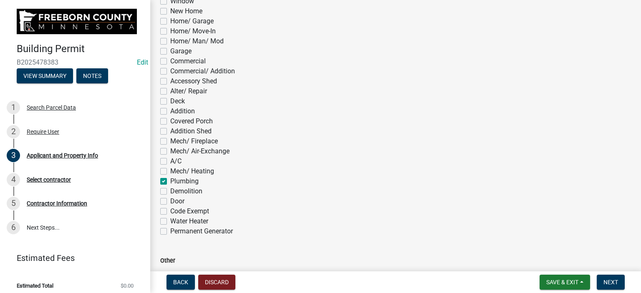
checkbox input "false"
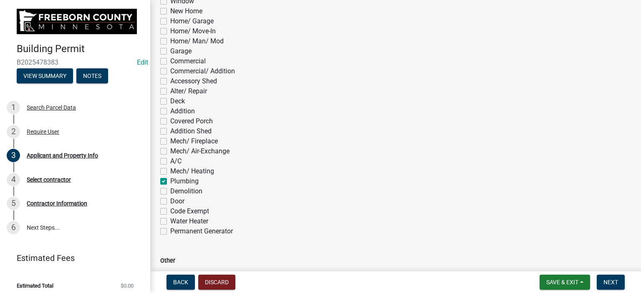
scroll to position [584, 0]
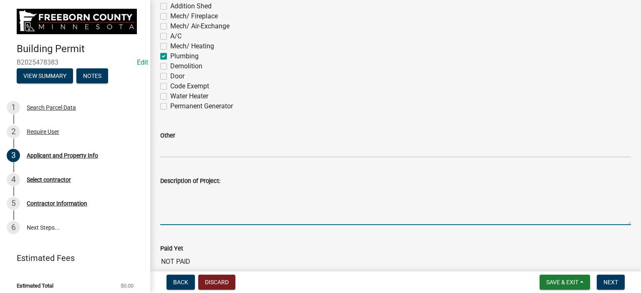
click at [184, 222] on textarea "Description of Project:" at bounding box center [395, 205] width 471 height 39
drag, startPoint x: 240, startPoint y: 227, endPoint x: 282, endPoint y: 210, distance: 45.2
click at [282, 210] on textarea "Plumbing in garage" at bounding box center [395, 205] width 471 height 39
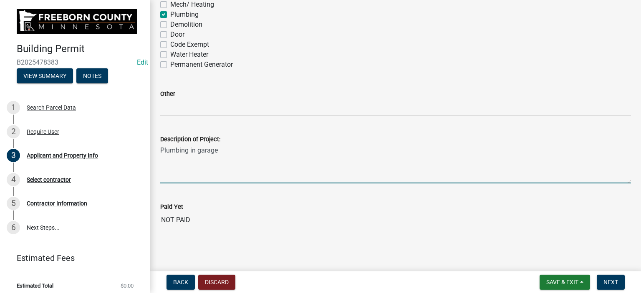
scroll to position [626, 0]
type textarea "Plumbing in garage"
click at [604, 285] on span "Next" at bounding box center [611, 282] width 15 height 7
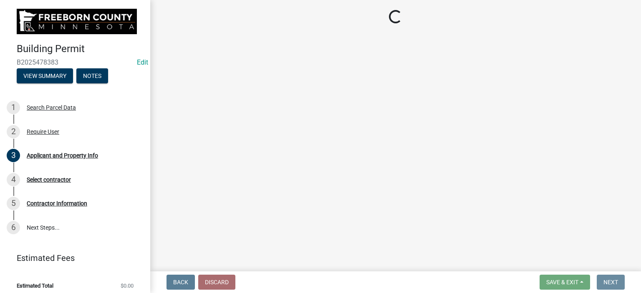
scroll to position [0, 0]
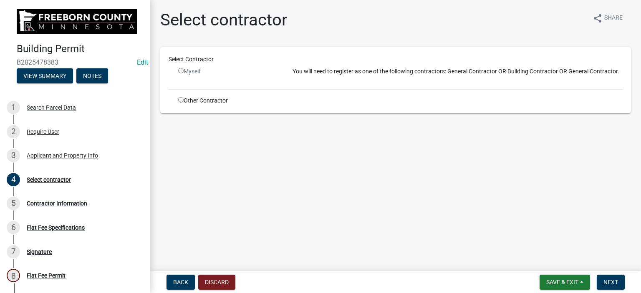
click at [180, 99] on input "radio" at bounding box center [180, 99] width 5 height 5
radio input "true"
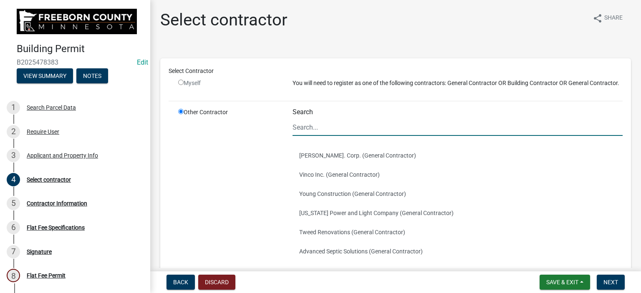
click at [314, 136] on input "Search" at bounding box center [458, 127] width 330 height 17
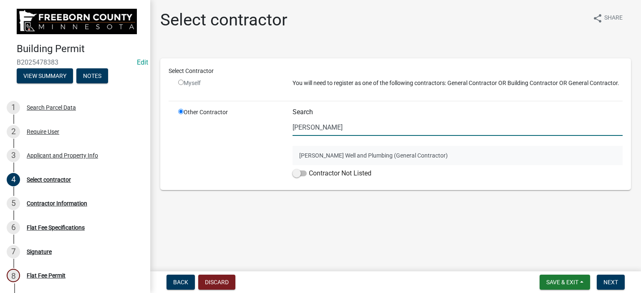
type input "[PERSON_NAME]"
click at [326, 156] on button "[PERSON_NAME] Well and Plumbing (General Contractor)" at bounding box center [458, 155] width 330 height 19
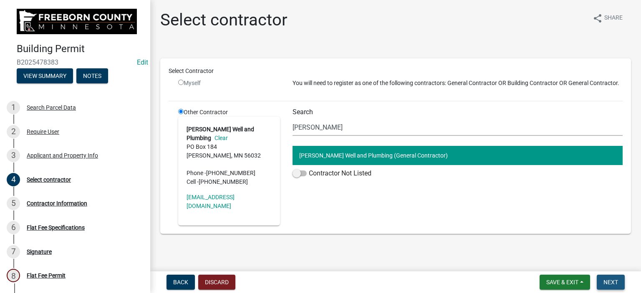
click at [605, 282] on span "Next" at bounding box center [611, 282] width 15 height 7
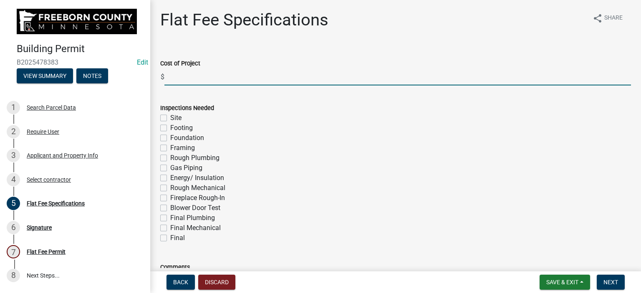
click at [182, 83] on input "text" at bounding box center [397, 76] width 467 height 17
type input "6"
type input "7000"
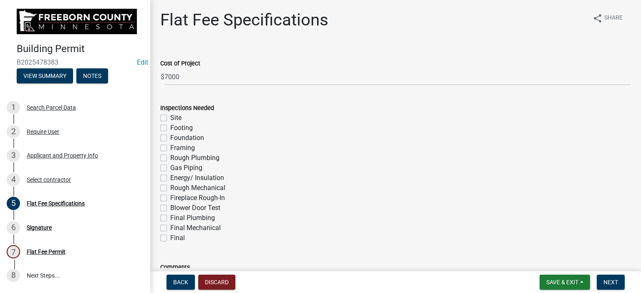
click at [162, 162] on div "Rough Plumbing" at bounding box center [395, 158] width 471 height 10
click at [170, 157] on label "Rough Plumbing" at bounding box center [194, 158] width 49 height 10
click at [170, 157] on input "Rough Plumbing" at bounding box center [172, 155] width 5 height 5
checkbox input "true"
checkbox input "false"
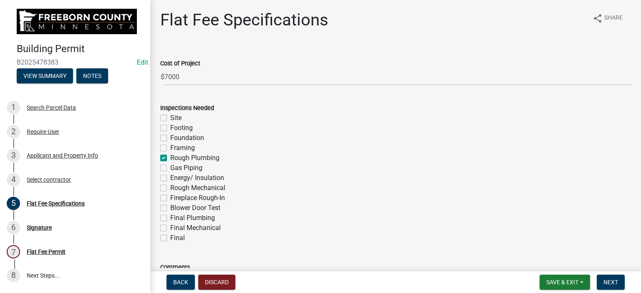
checkbox input "false"
checkbox input "true"
checkbox input "false"
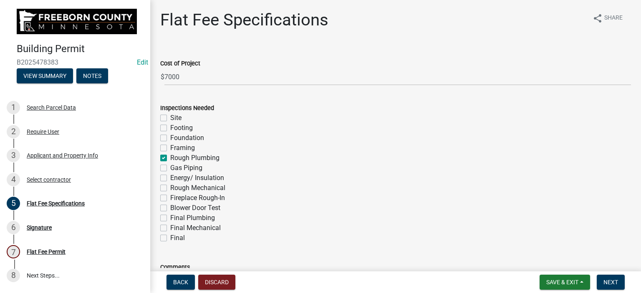
checkbox input "false"
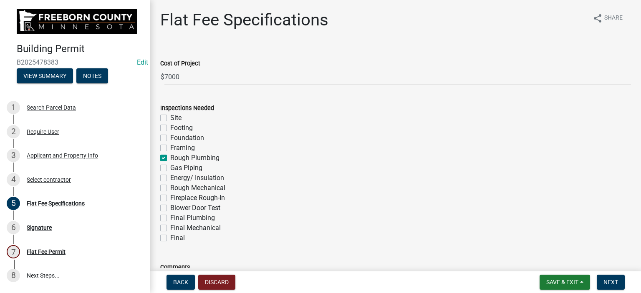
checkbox input "false"
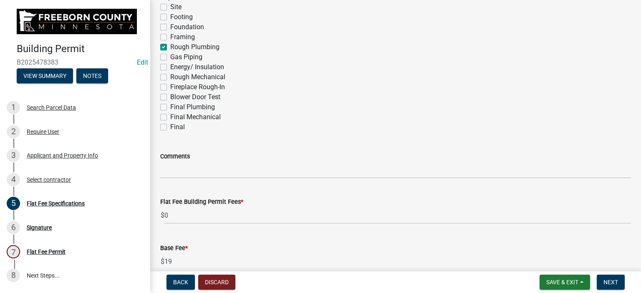
scroll to position [125, 0]
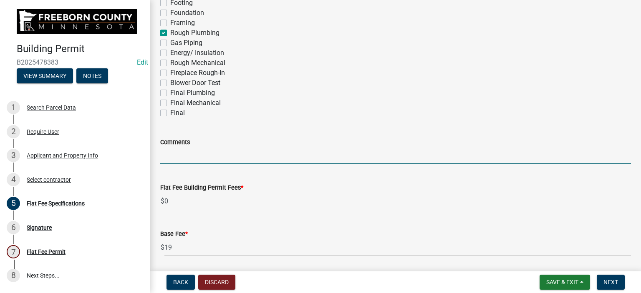
click at [169, 161] on input "Comments" at bounding box center [395, 155] width 471 height 17
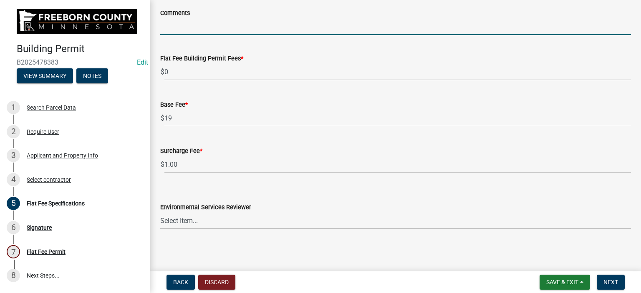
scroll to position [255, 0]
click at [172, 215] on select "Select Item... [PERSON_NAME] [PERSON_NAME] [PERSON_NAME] [PERSON_NAME] [PERSON_…" at bounding box center [395, 220] width 471 height 17
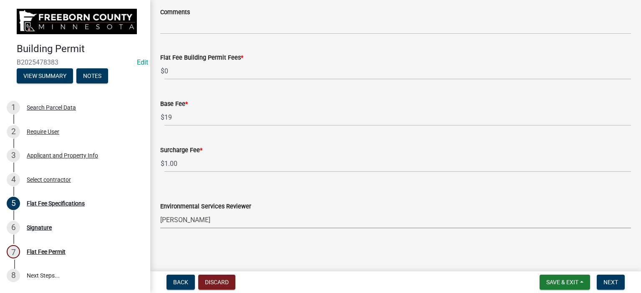
click at [160, 212] on select "Select Item... [PERSON_NAME] [PERSON_NAME] [PERSON_NAME] [PERSON_NAME] [PERSON_…" at bounding box center [395, 220] width 471 height 17
select select "cf5e982a-8fde-449d-bcd8-be8cdfb99374"
click at [610, 284] on span "Next" at bounding box center [611, 282] width 15 height 7
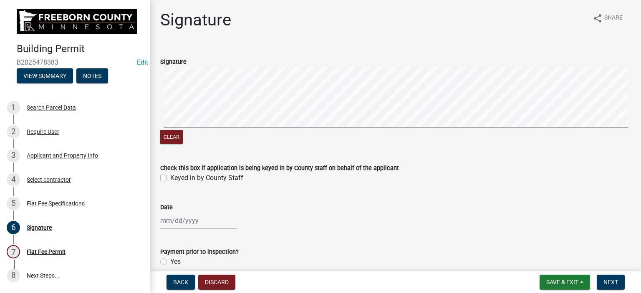
scroll to position [42, 0]
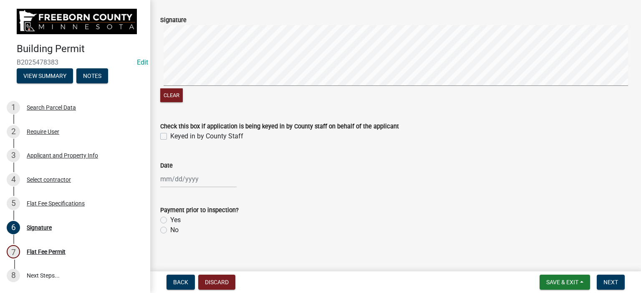
click at [170, 138] on label "Keyed in by County Staff" at bounding box center [206, 137] width 73 height 10
click at [170, 137] on input "Keyed in by County Staff" at bounding box center [172, 134] width 5 height 5
checkbox input "true"
click at [161, 178] on div at bounding box center [198, 179] width 76 height 17
select select "9"
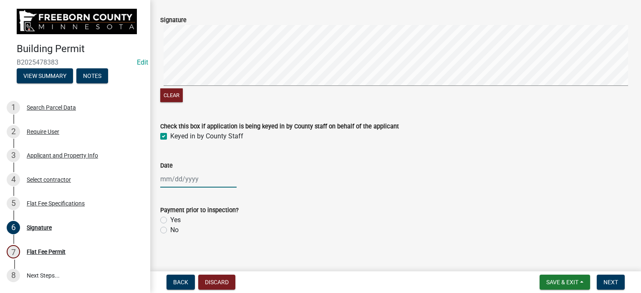
select select "2025"
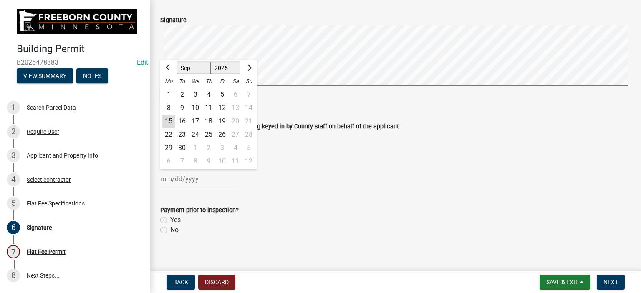
click at [169, 119] on div "15" at bounding box center [168, 121] width 13 height 13
type input "[DATE]"
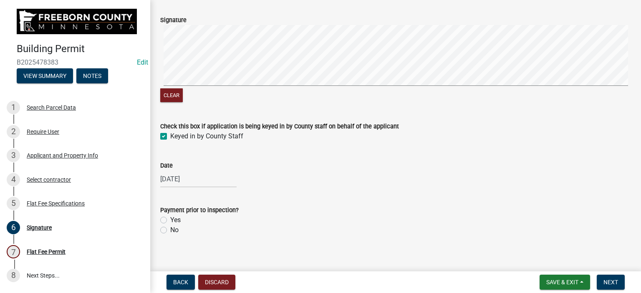
scroll to position [48, 0]
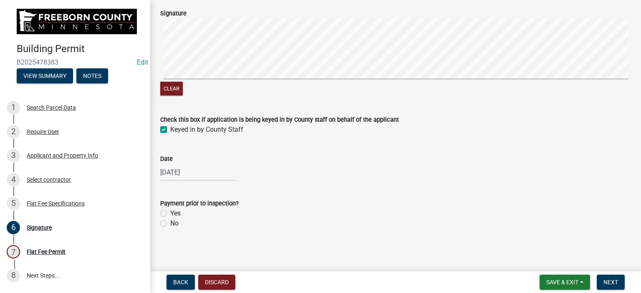
click at [170, 223] on label "No" at bounding box center [174, 224] width 8 height 10
click at [170, 223] on input "No" at bounding box center [172, 221] width 5 height 5
radio input "true"
click at [620, 283] on button "Next" at bounding box center [611, 282] width 28 height 15
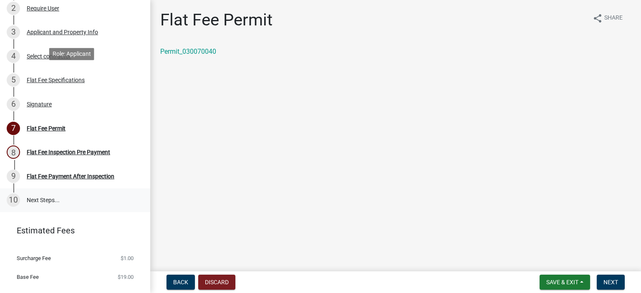
scroll to position [125, 0]
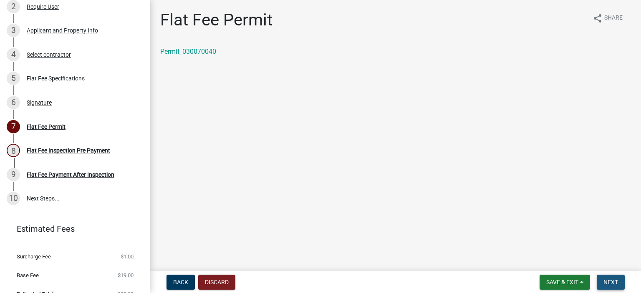
click at [611, 284] on span "Next" at bounding box center [611, 282] width 15 height 7
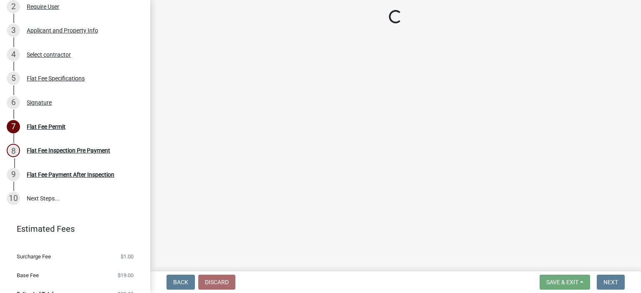
select select "3613e5d6-c0da-40a7-83d4-d5638b2e6124"
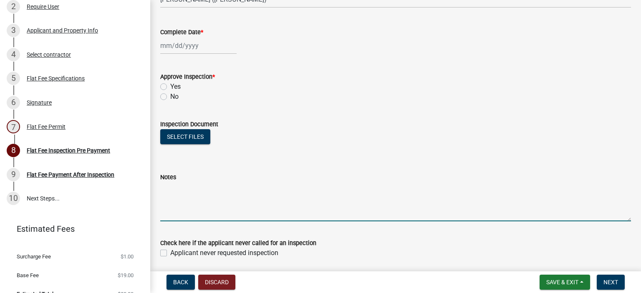
click at [164, 204] on textarea "Notes" at bounding box center [395, 201] width 471 height 39
click at [217, 187] on textarea "U.G. DWV 5psi [DATE]" at bounding box center [395, 201] width 471 height 39
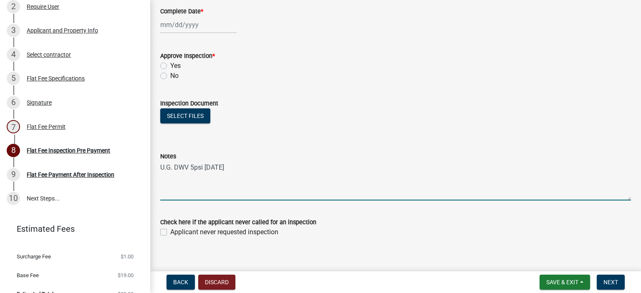
scroll to position [155, 0]
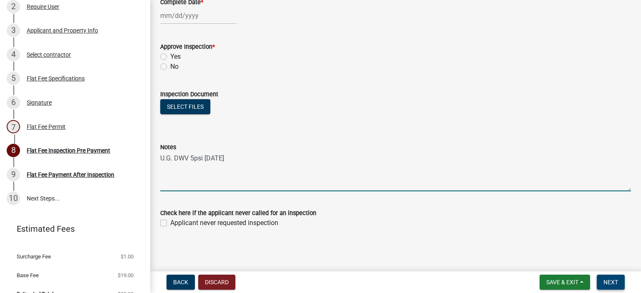
type textarea "U.G. DWV 5psi [DATE]"
click at [610, 284] on span "Next" at bounding box center [611, 282] width 15 height 7
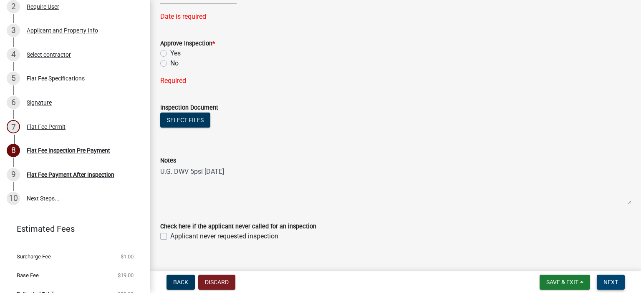
scroll to position [205, 0]
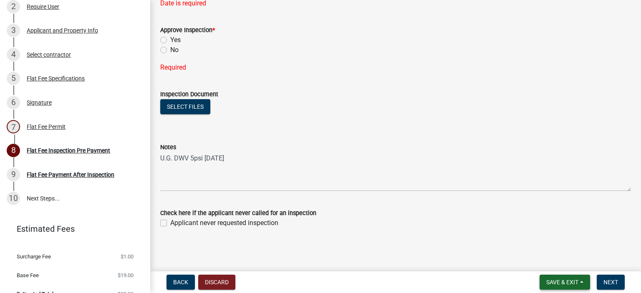
click at [554, 282] on span "Save & Exit" at bounding box center [562, 282] width 32 height 7
click at [548, 263] on button "Save & Exit" at bounding box center [556, 261] width 67 height 20
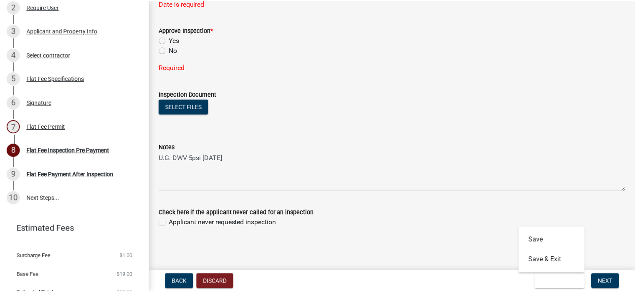
scroll to position [0, 0]
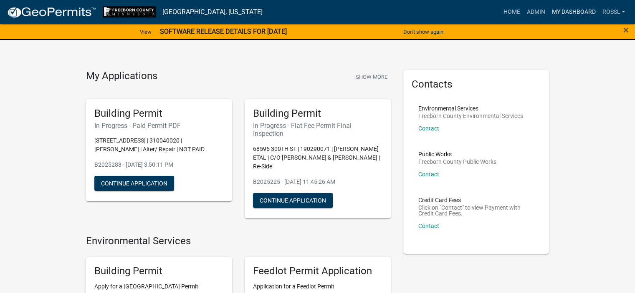
click at [573, 10] on link "My Dashboard" at bounding box center [573, 12] width 51 height 16
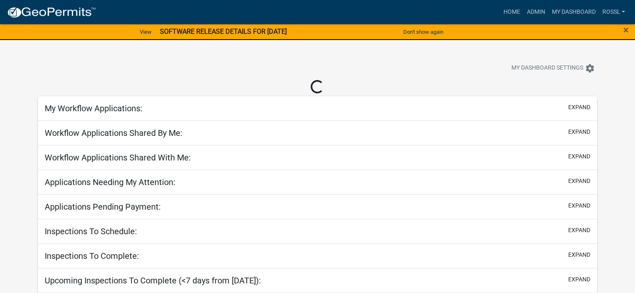
scroll to position [73, 0]
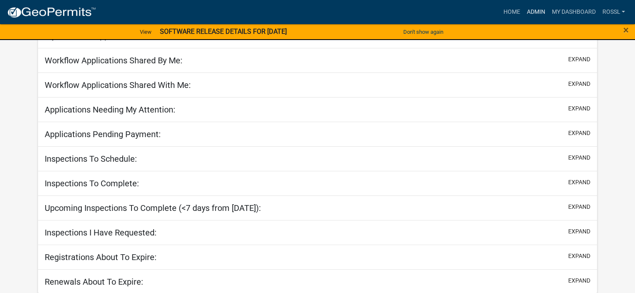
select select "2: 50"
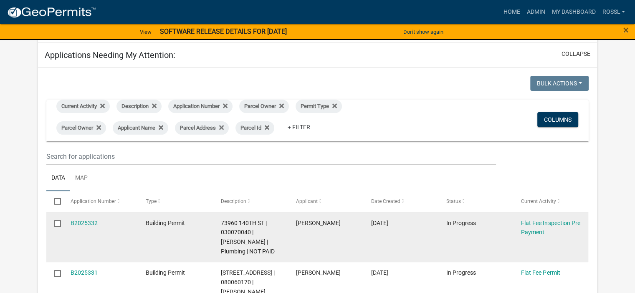
scroll to position [156, 0]
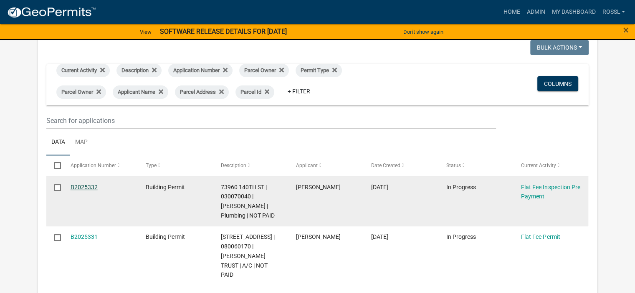
click at [92, 188] on link "B2025332" at bounding box center [84, 187] width 27 height 7
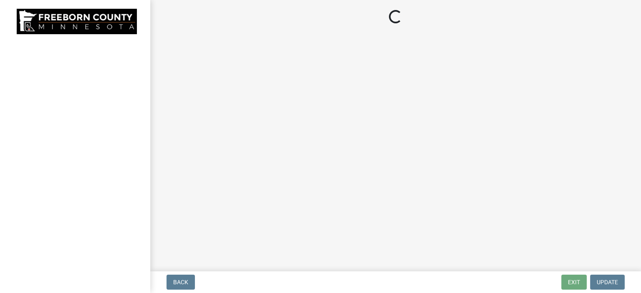
select select "3613e5d6-c0da-40a7-83d4-d5638b2e6124"
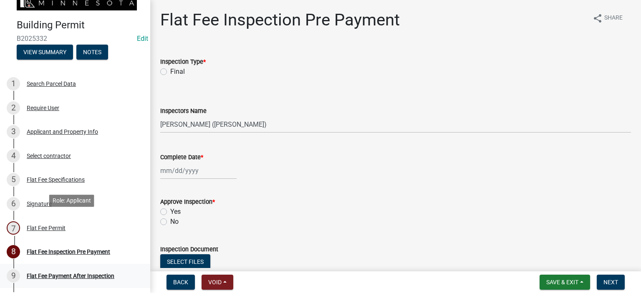
scroll to position [83, 0]
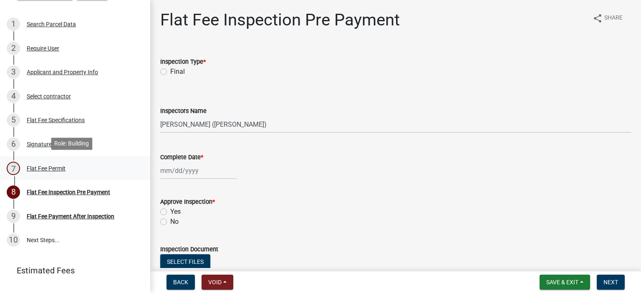
click at [55, 168] on div "Flat Fee Permit" at bounding box center [46, 169] width 39 height 6
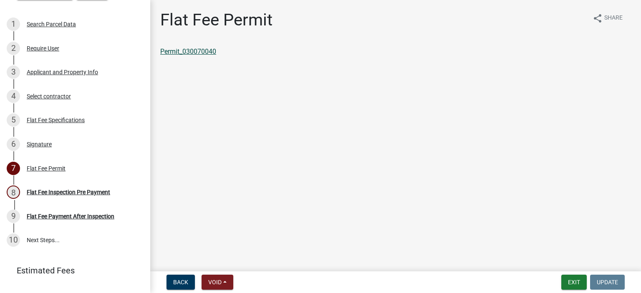
click at [207, 53] on link "Permit_030070040" at bounding box center [188, 52] width 56 height 8
click at [58, 192] on div "Flat Fee Inspection Pre Payment" at bounding box center [68, 193] width 83 height 6
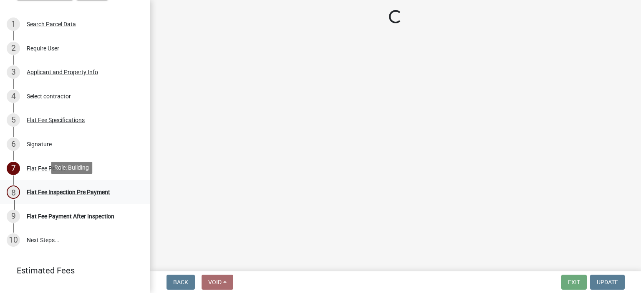
select select "3613e5d6-c0da-40a7-83d4-d5638b2e6124"
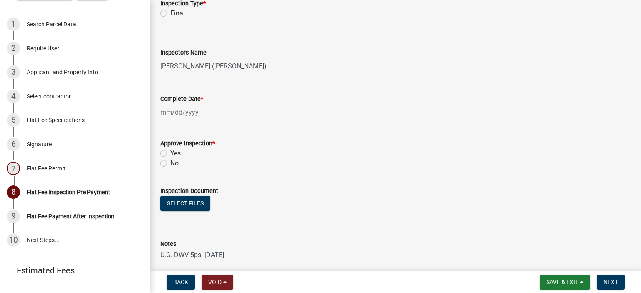
scroll to position [155, 0]
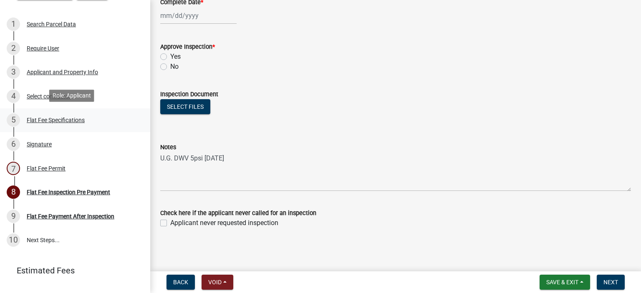
click at [45, 119] on div "Flat Fee Specifications" at bounding box center [56, 120] width 58 height 6
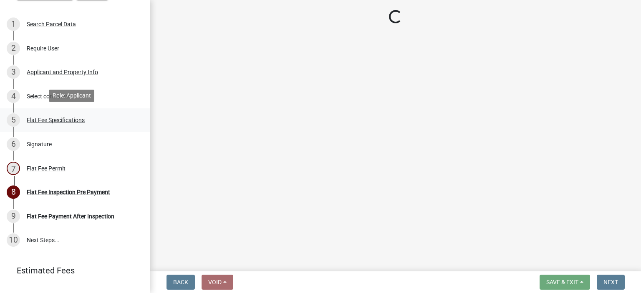
scroll to position [0, 0]
select select "cf5e982a-8fde-449d-bcd8-be8cdfb99374"
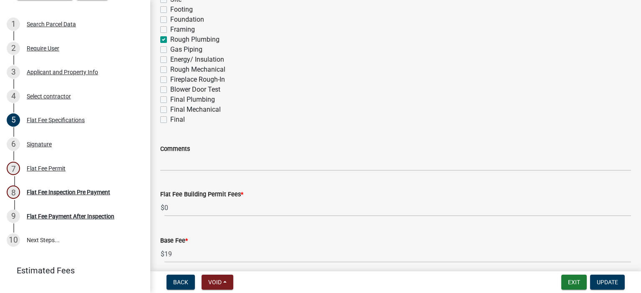
scroll to position [209, 0]
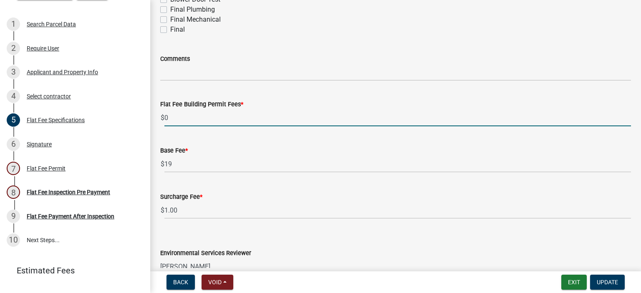
click at [192, 120] on input "0" at bounding box center [397, 117] width 467 height 17
type input "15"
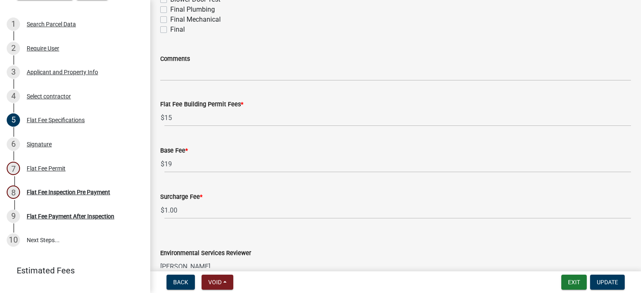
click at [235, 133] on wm-data-entity-input "Flat Fee Building Permit Fees * $ 15" at bounding box center [395, 111] width 471 height 46
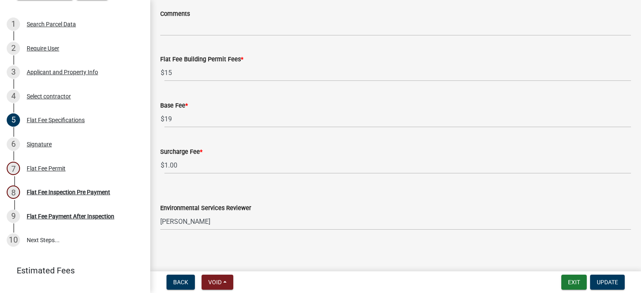
scroll to position [255, 0]
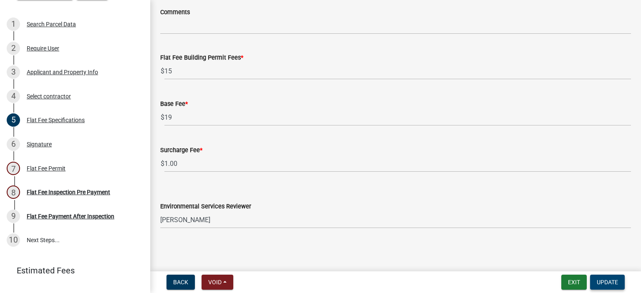
click at [606, 280] on span "Update" at bounding box center [607, 282] width 21 height 7
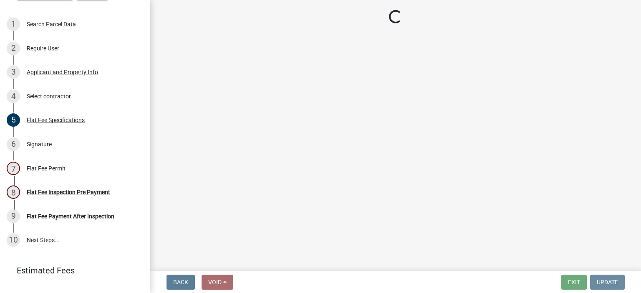
scroll to position [0, 0]
select select "3613e5d6-c0da-40a7-83d4-d5638b2e6124"
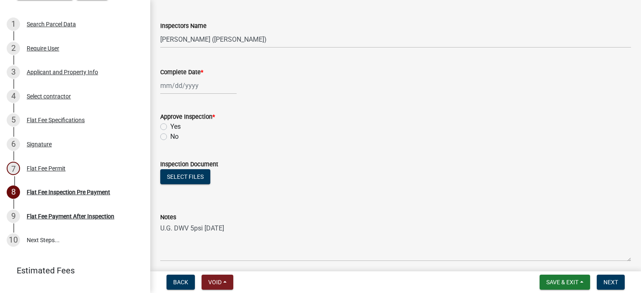
scroll to position [30, 0]
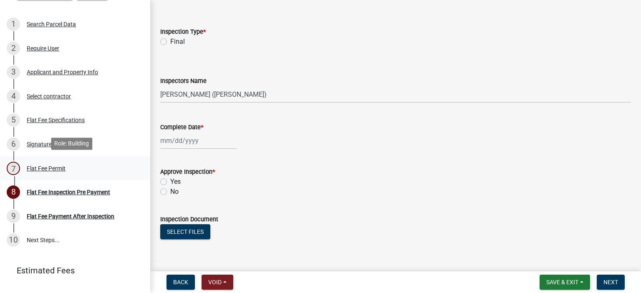
click at [42, 166] on div "Flat Fee Permit" at bounding box center [46, 169] width 39 height 6
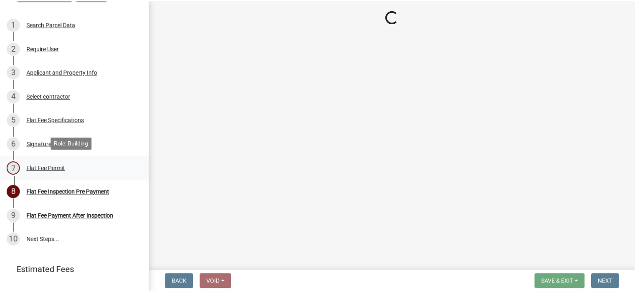
scroll to position [0, 0]
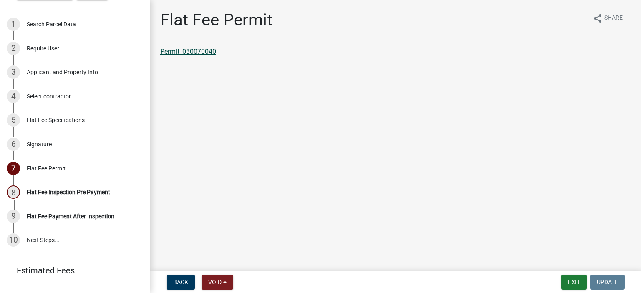
click at [210, 51] on link "Permit_030070040" at bounding box center [188, 52] width 56 height 8
click at [571, 282] on button "Exit" at bounding box center [573, 282] width 25 height 15
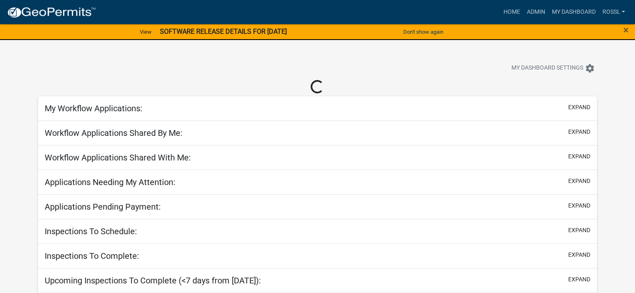
select select "2: 50"
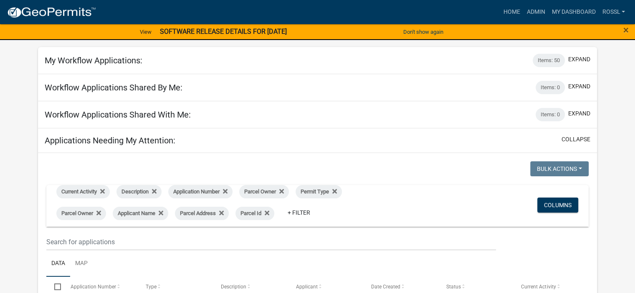
scroll to position [209, 0]
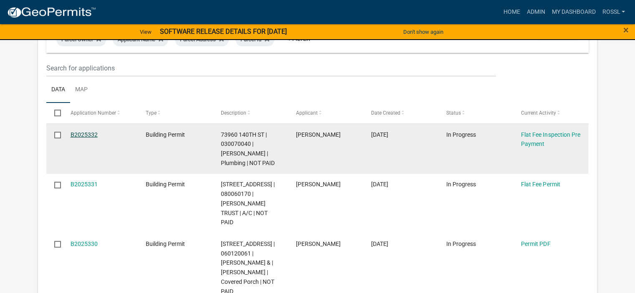
click at [89, 136] on link "B2025332" at bounding box center [84, 135] width 27 height 7
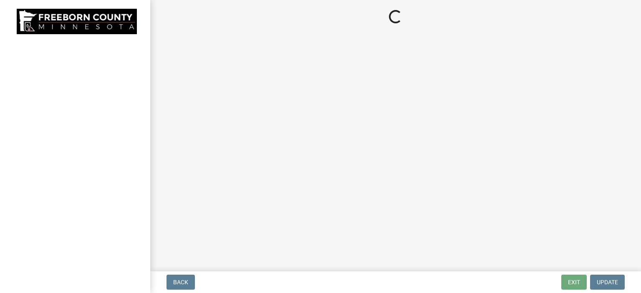
select select "3613e5d6-c0da-40a7-83d4-d5638b2e6124"
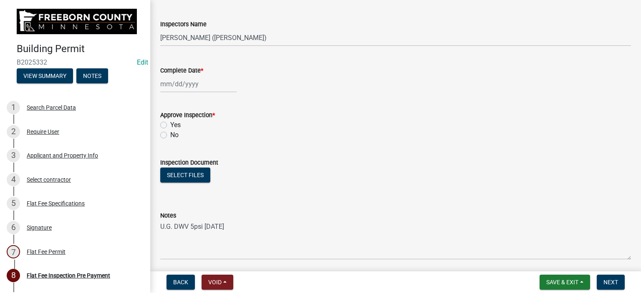
scroll to position [155, 0]
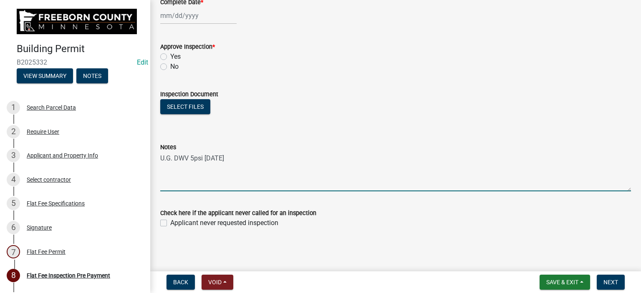
click at [218, 156] on textarea "U.G. DWV 5psi [DATE]" at bounding box center [395, 171] width 471 height 39
type textarea "U.G. DWV 5psi [DATE]"
click at [569, 280] on span "Save & Exit" at bounding box center [562, 282] width 32 height 7
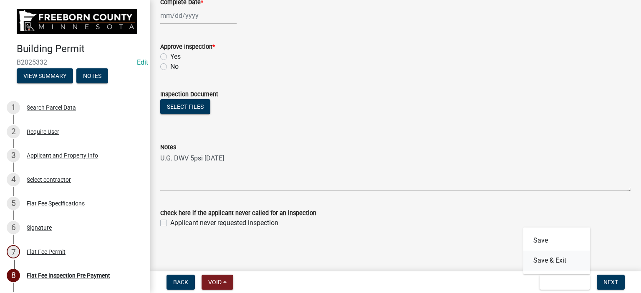
click at [552, 263] on button "Save & Exit" at bounding box center [556, 261] width 67 height 20
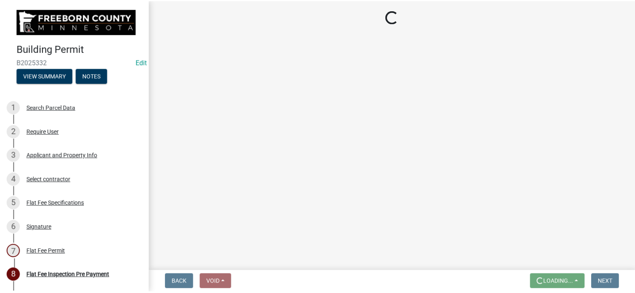
scroll to position [0, 0]
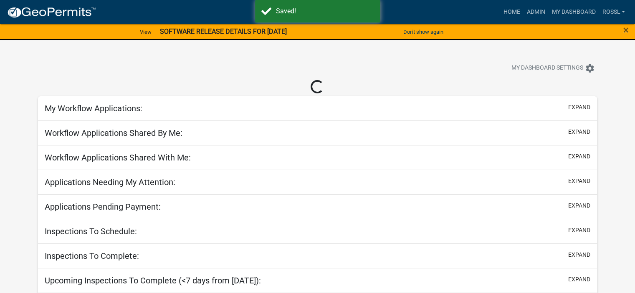
select select "2: 50"
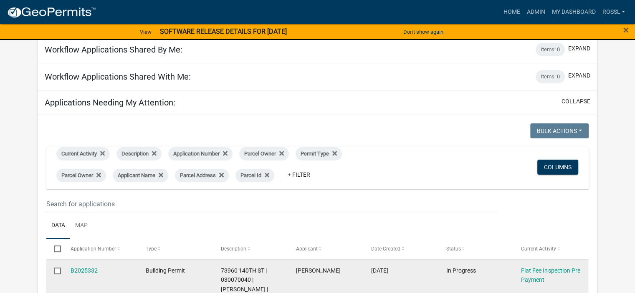
scroll to position [125, 0]
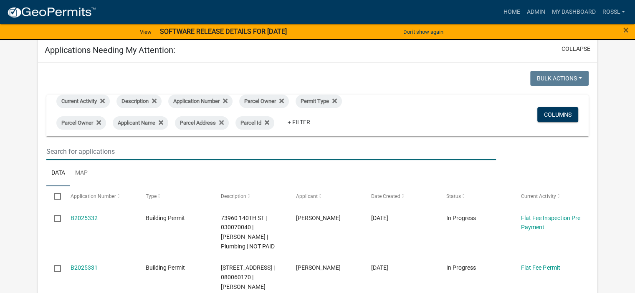
click at [59, 152] on input "text" at bounding box center [271, 151] width 450 height 17
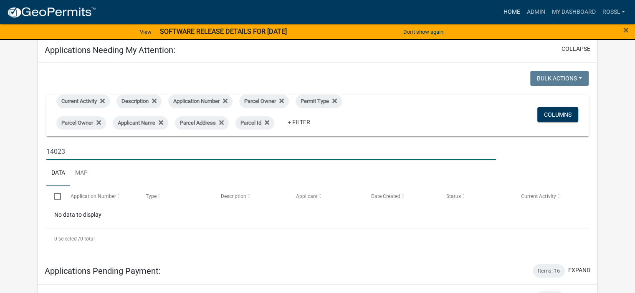
type input "14023"
click at [516, 13] on link "Home" at bounding box center [511, 12] width 23 height 16
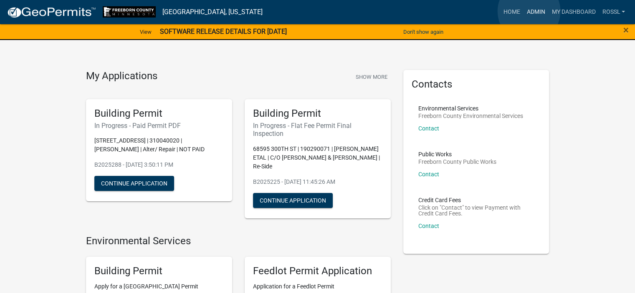
click at [529, 11] on link "Admin" at bounding box center [535, 12] width 25 height 16
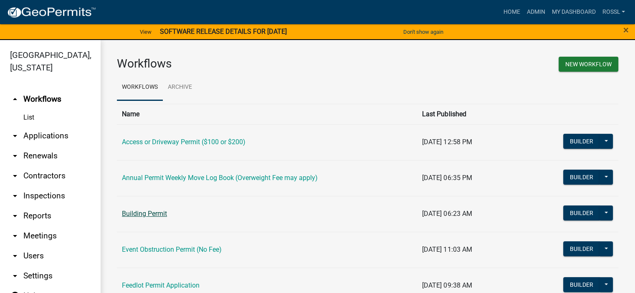
click at [159, 215] on link "Building Permit" at bounding box center [144, 214] width 45 height 8
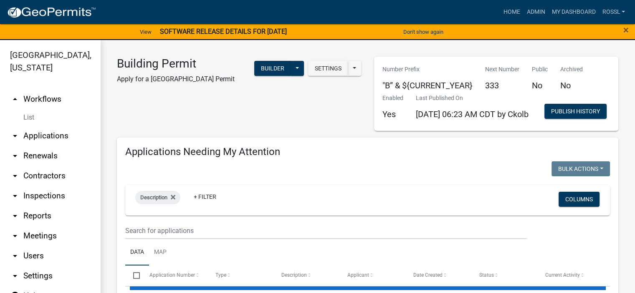
select select "2: 50"
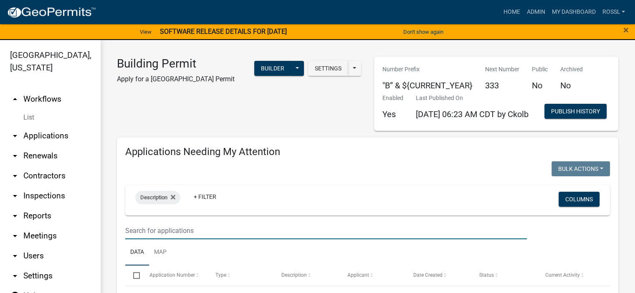
click at [154, 240] on input "text" at bounding box center [326, 231] width 402 height 17
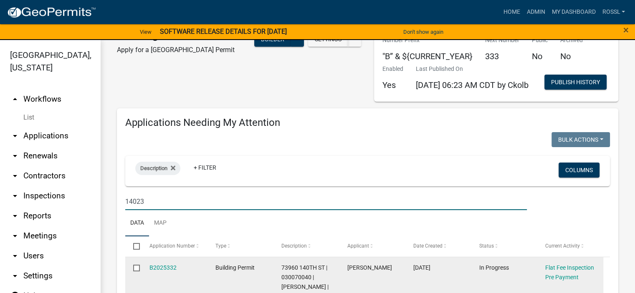
scroll to position [125, 0]
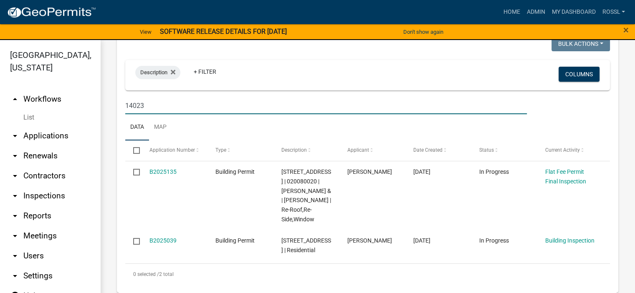
type input "14023"
click at [195, 141] on ul "Data Map" at bounding box center [367, 127] width 485 height 26
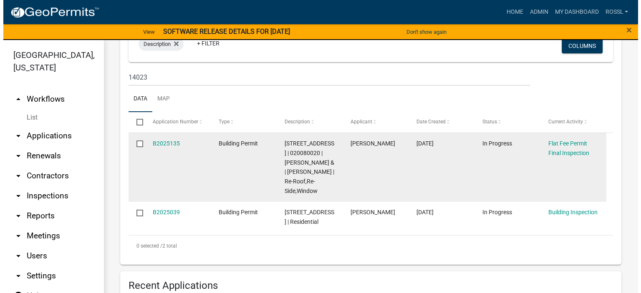
scroll to position [167, 0]
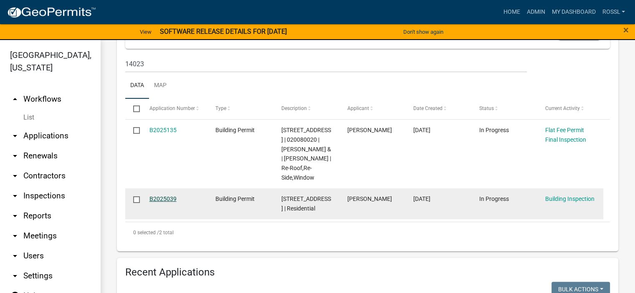
click at [164, 202] on link "B2025039" at bounding box center [162, 199] width 27 height 7
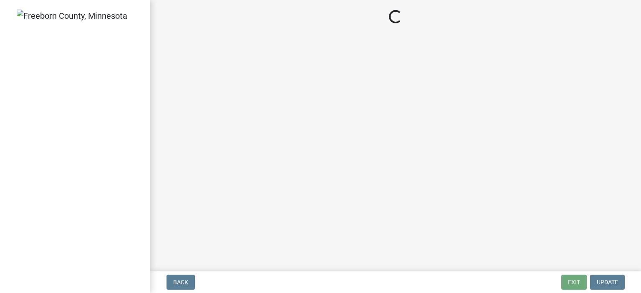
select select "8db2c0cf-3181-45d2-8b43-567b2b747cb3"
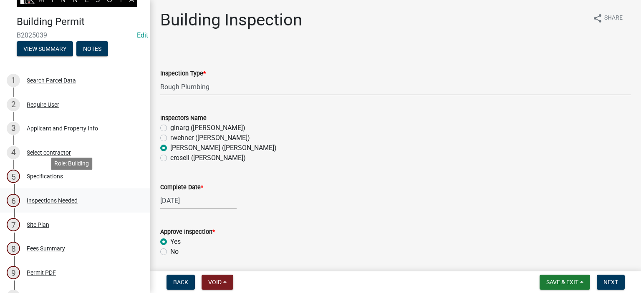
scroll to position [42, 0]
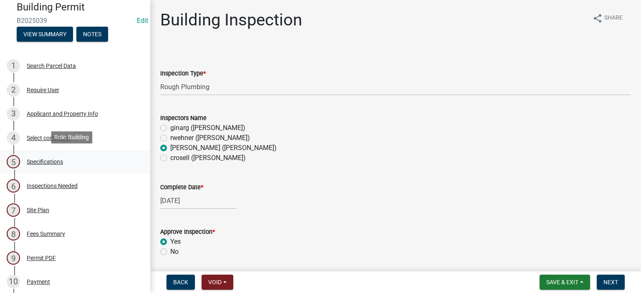
click at [38, 159] on div "Specifications" at bounding box center [45, 162] width 36 height 6
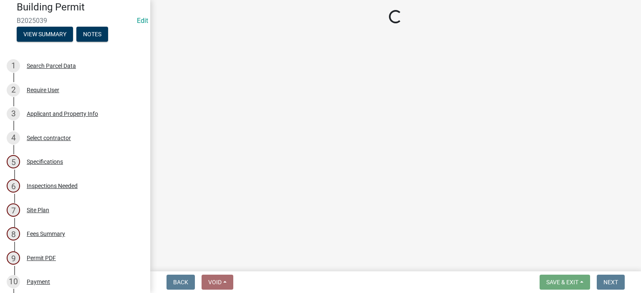
select select "cf5e982a-8fde-449d-bcd8-be8cdfb99374"
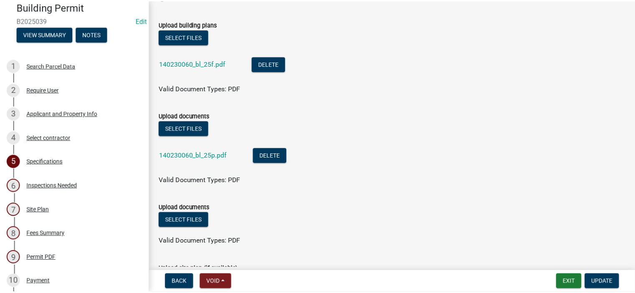
scroll to position [1002, 0]
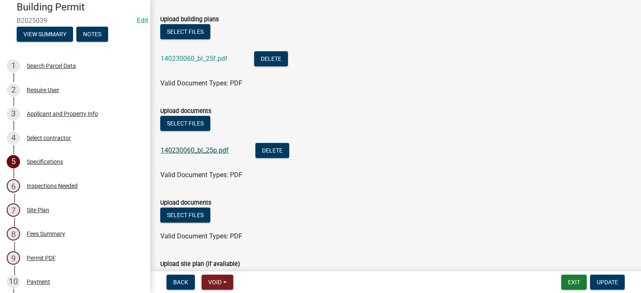
click at [205, 150] on link "140230060_bl_25p.pdf" at bounding box center [195, 151] width 68 height 8
click at [565, 283] on button "Exit" at bounding box center [573, 282] width 25 height 15
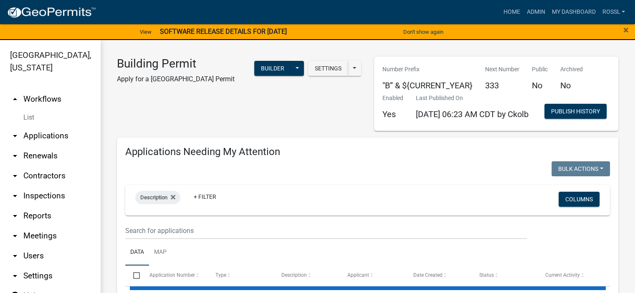
select select "2: 50"
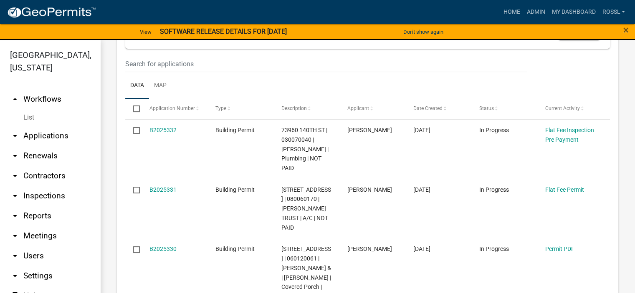
scroll to position [125, 0]
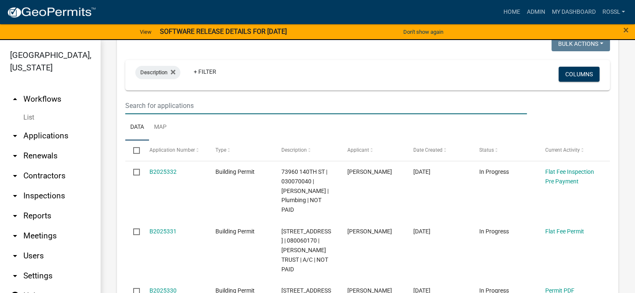
click at [156, 114] on input "text" at bounding box center [326, 105] width 402 height 17
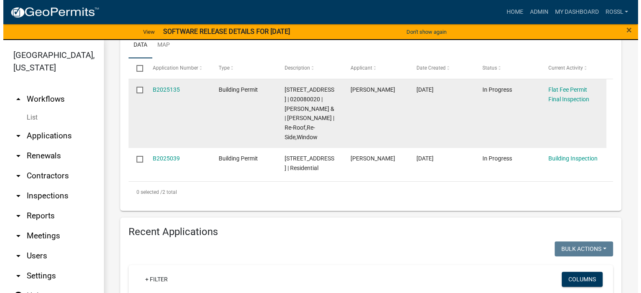
scroll to position [209, 0]
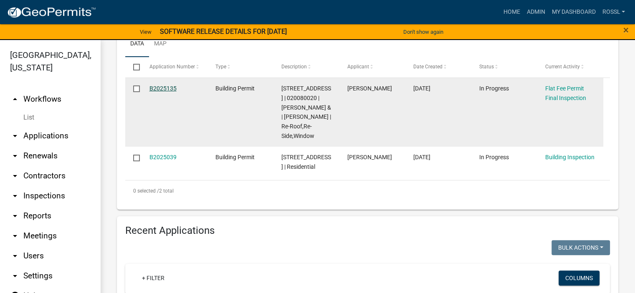
type input "14023"
click at [161, 92] on link "B2025135" at bounding box center [162, 88] width 27 height 7
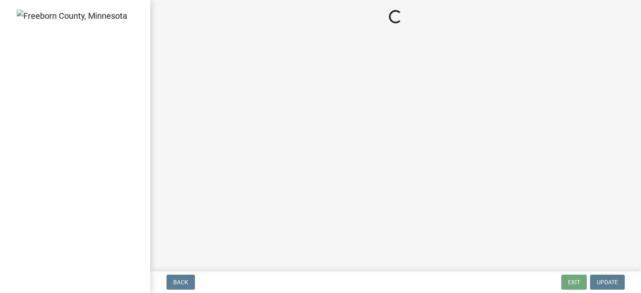
select select "3613e5d6-c0da-40a7-83d4-d5638b2e6124"
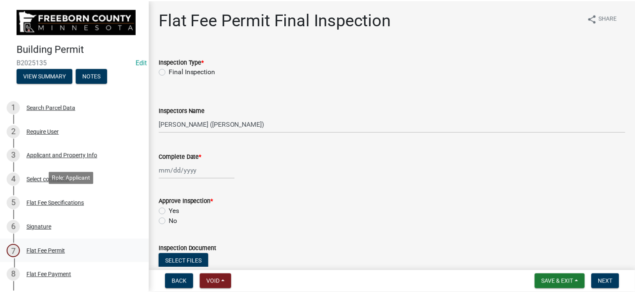
scroll to position [83, 0]
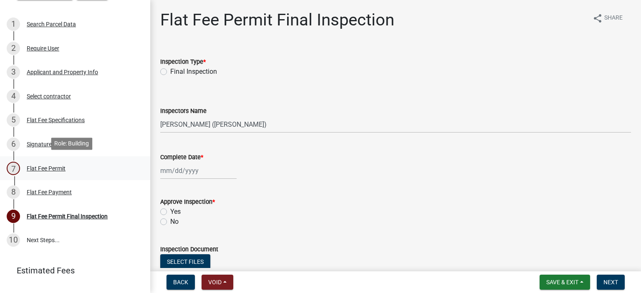
click at [43, 170] on div "7 Flat Fee Permit" at bounding box center [72, 168] width 130 height 13
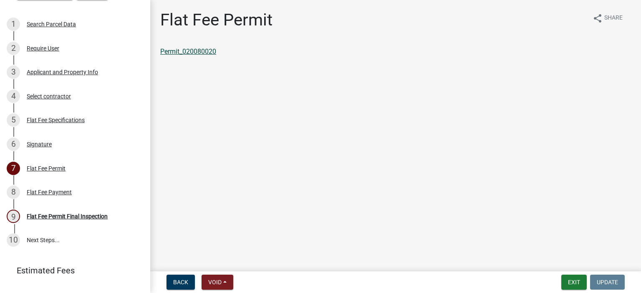
click at [197, 51] on link "Permit_020080020" at bounding box center [188, 52] width 56 height 8
click at [576, 279] on button "Exit" at bounding box center [573, 282] width 25 height 15
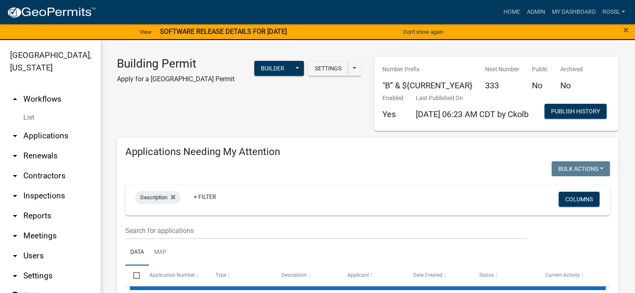
select select "2: 50"
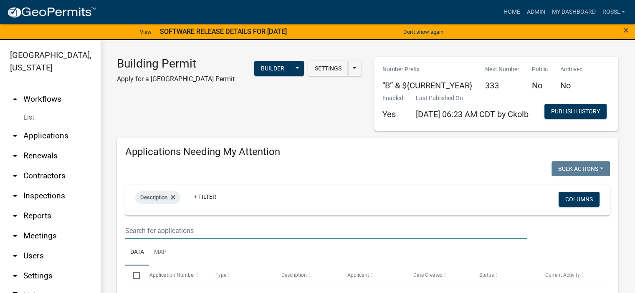
click at [139, 240] on input "text" at bounding box center [326, 231] width 402 height 17
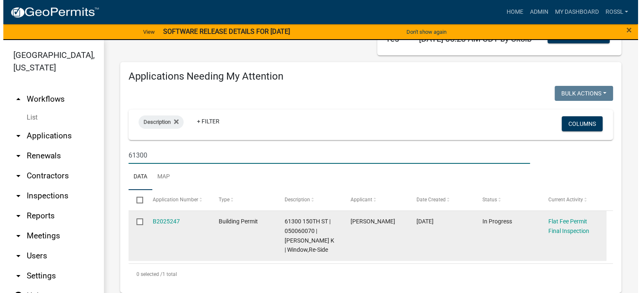
scroll to position [125, 0]
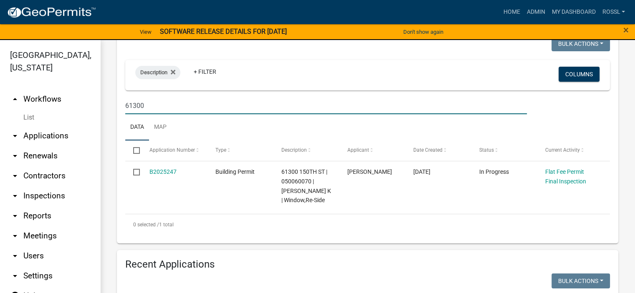
type input "61300"
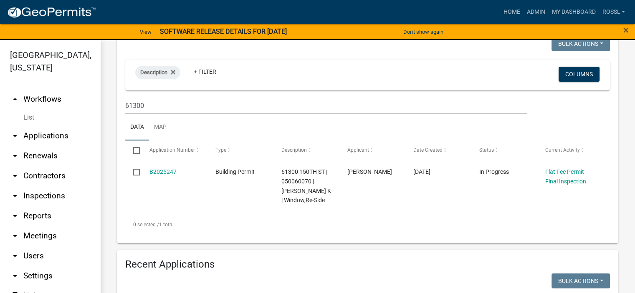
click at [210, 141] on ul "Data Map" at bounding box center [367, 127] width 485 height 26
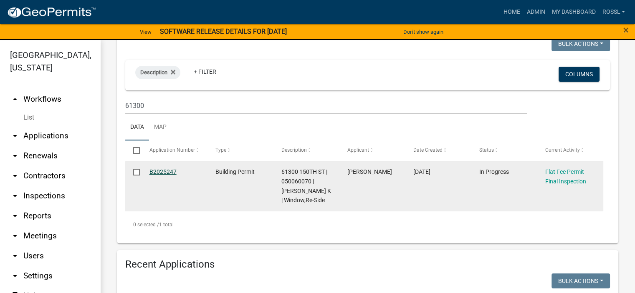
click at [157, 175] on link "B2025247" at bounding box center [162, 172] width 27 height 7
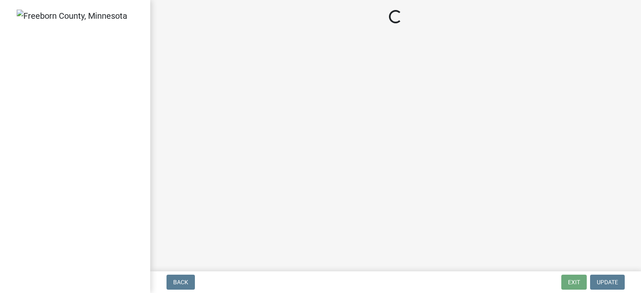
select select "3613e5d6-c0da-40a7-83d4-d5638b2e6124"
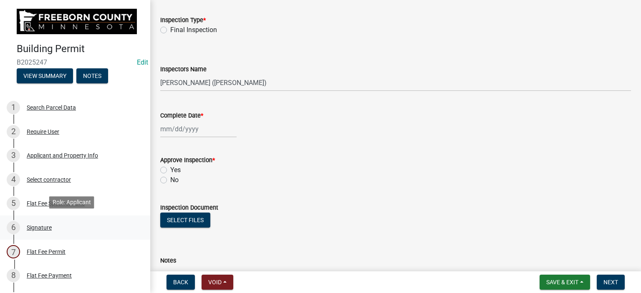
scroll to position [83, 0]
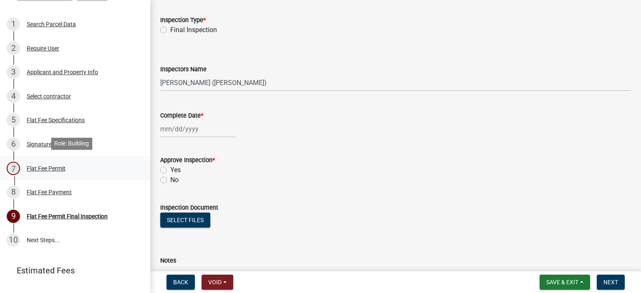
click at [32, 166] on div "Flat Fee Permit" at bounding box center [46, 169] width 39 height 6
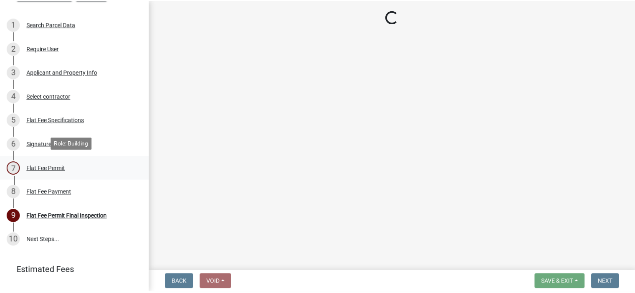
scroll to position [0, 0]
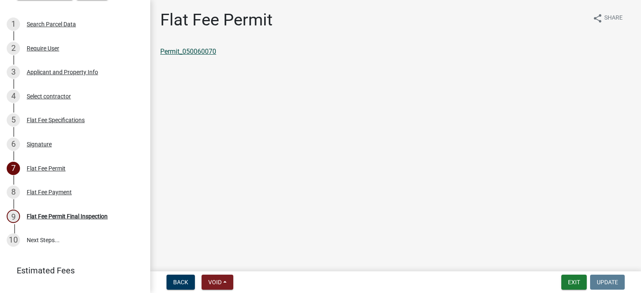
click at [195, 51] on link "Permit_050060070" at bounding box center [188, 52] width 56 height 8
click at [575, 285] on button "Exit" at bounding box center [573, 282] width 25 height 15
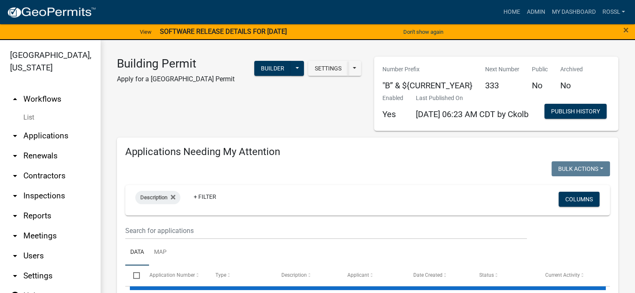
select select "2: 50"
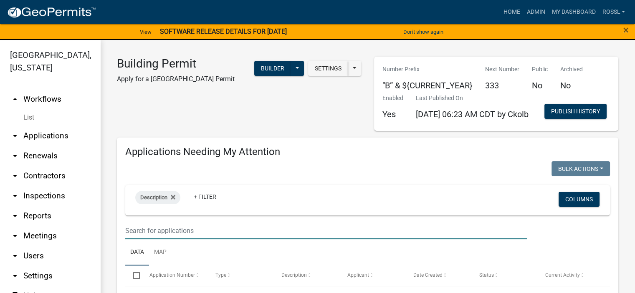
click at [174, 240] on input "text" at bounding box center [326, 231] width 402 height 17
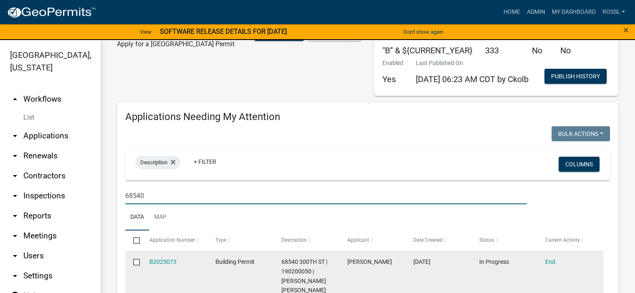
scroll to position [83, 0]
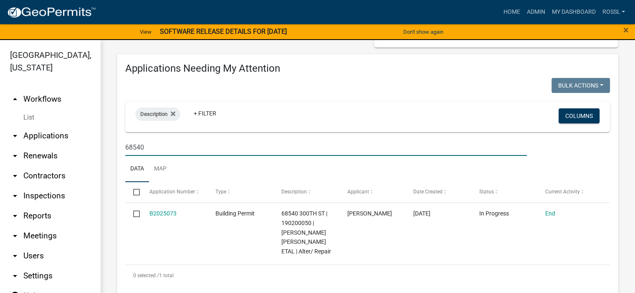
type input "68540"
click at [192, 182] on ul "Data Map" at bounding box center [367, 169] width 485 height 26
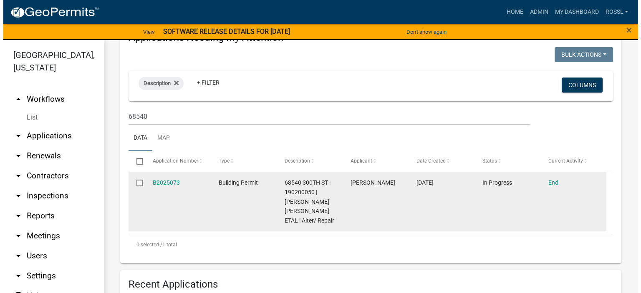
scroll to position [167, 0]
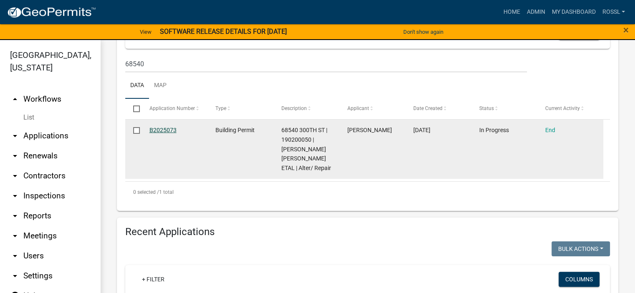
click at [162, 134] on link "B2025073" at bounding box center [162, 130] width 27 height 7
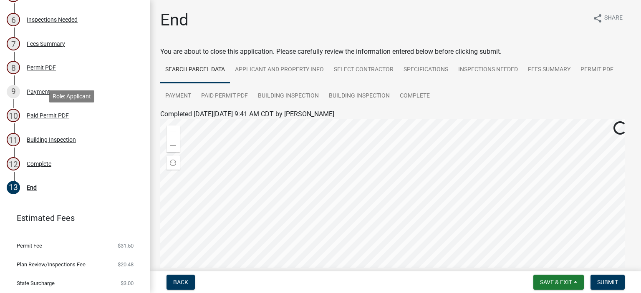
scroll to position [209, 0]
click at [44, 137] on div "Building Inspection" at bounding box center [51, 140] width 49 height 6
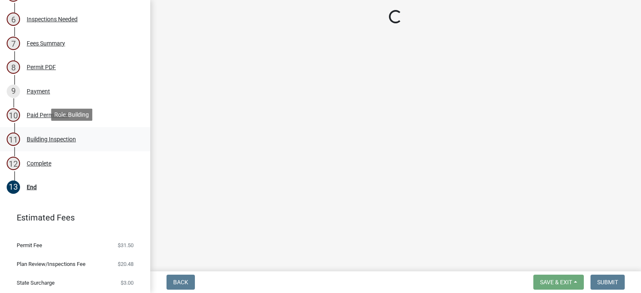
select select "8db2c0cf-3181-45d2-8b43-567b2b747cb3"
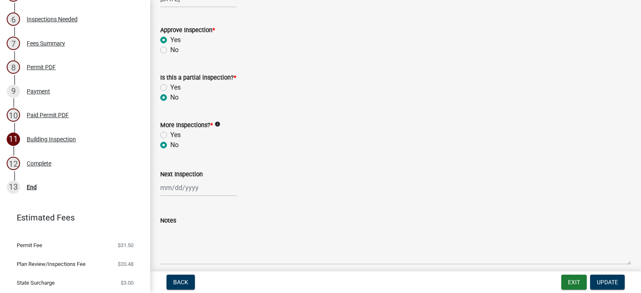
scroll to position [250, 0]
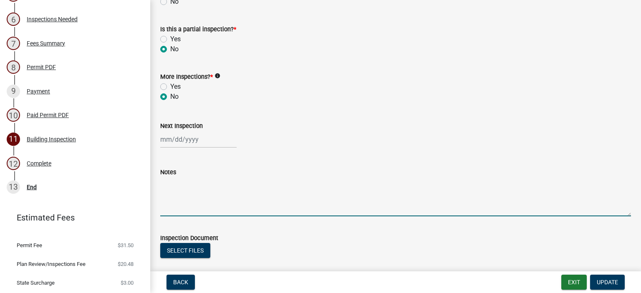
click at [185, 207] on textarea "Notes" at bounding box center [395, 196] width 471 height 39
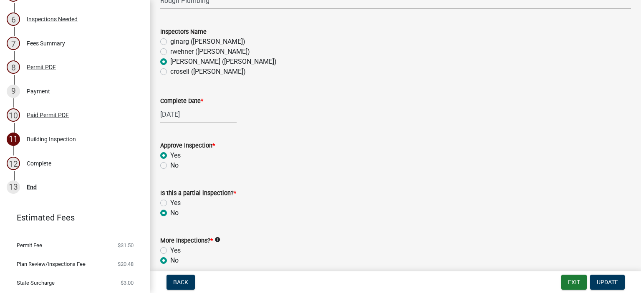
scroll to position [83, 0]
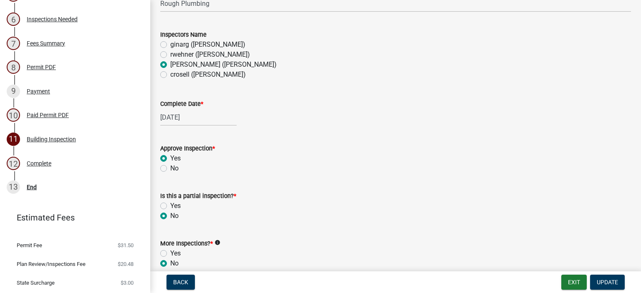
type textarea "[DATE] plum RI"
click at [200, 114] on div "[DATE]" at bounding box center [198, 117] width 76 height 17
select select "4"
select select "2025"
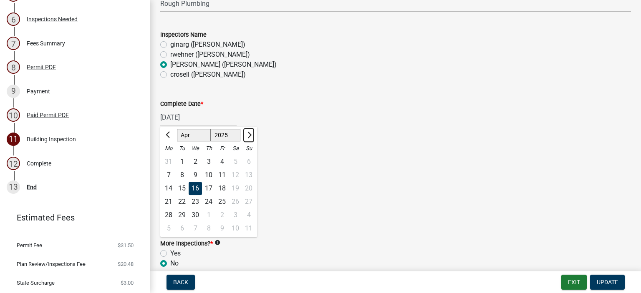
click at [249, 137] on span "Next month" at bounding box center [248, 135] width 6 height 6
click at [249, 136] on span "Next month" at bounding box center [248, 135] width 6 height 6
click at [249, 135] on span "Next month" at bounding box center [248, 135] width 6 height 6
click at [249, 134] on span "Next month" at bounding box center [248, 135] width 6 height 6
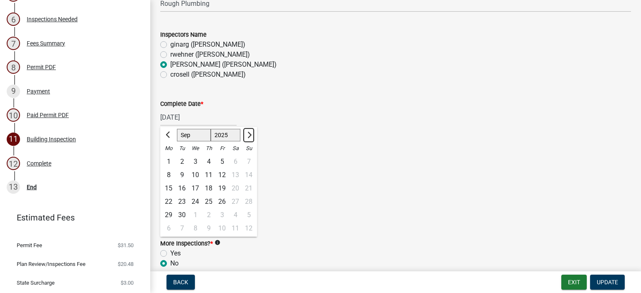
click at [249, 134] on span "Next month" at bounding box center [248, 135] width 6 height 6
click at [165, 135] on button "Previous month" at bounding box center [169, 135] width 10 height 13
select select "9"
click at [222, 173] on div "12" at bounding box center [221, 175] width 13 height 13
type input "[DATE]"
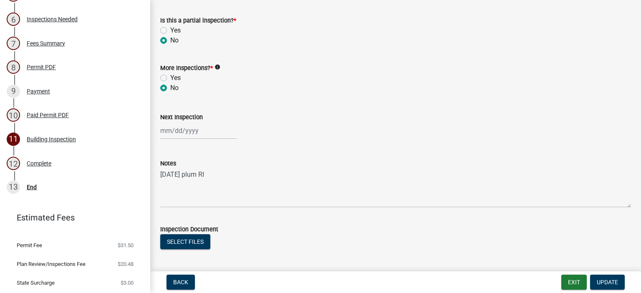
scroll to position [289, 0]
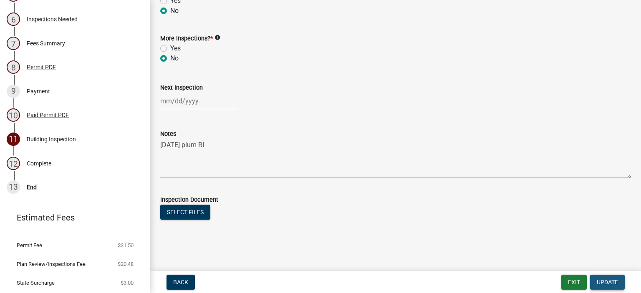
click at [604, 283] on span "Update" at bounding box center [607, 282] width 21 height 7
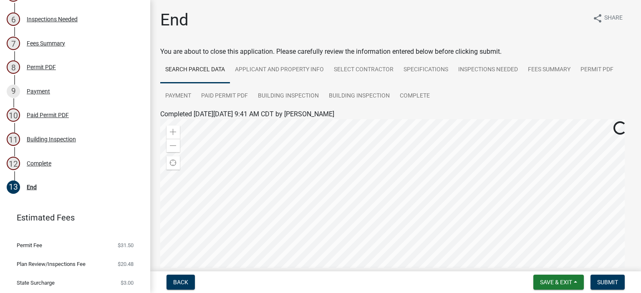
scroll to position [150, 0]
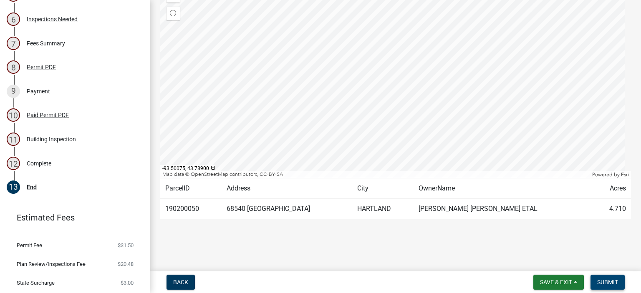
click at [616, 285] on span "Submit" at bounding box center [607, 282] width 21 height 7
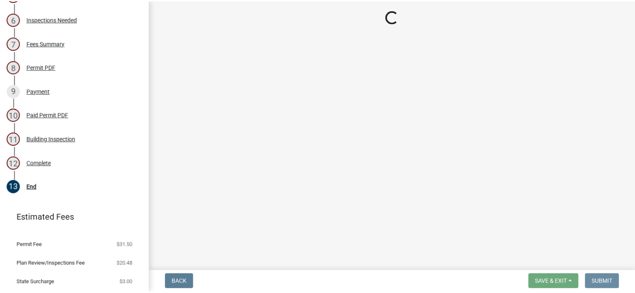
scroll to position [0, 0]
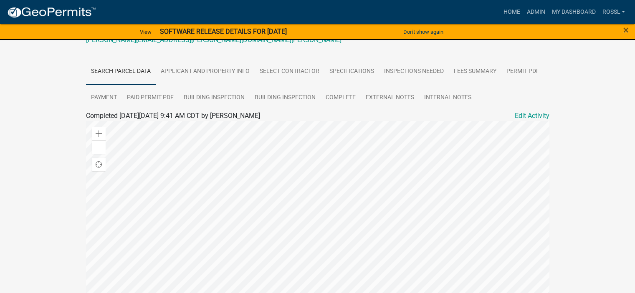
scroll to position [8, 0]
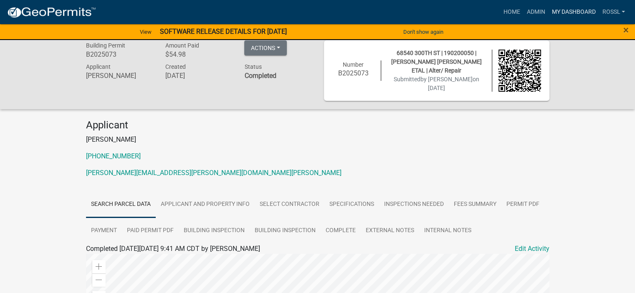
click at [564, 12] on link "My Dashboard" at bounding box center [573, 12] width 51 height 16
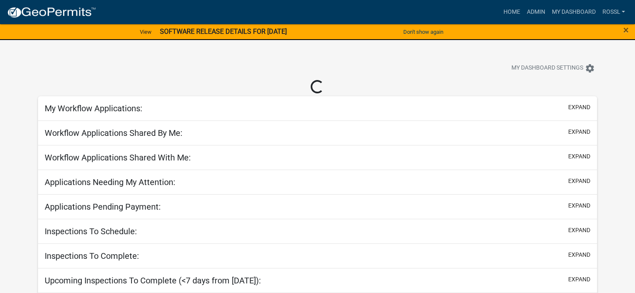
select select "2: 50"
